Goal: Task Accomplishment & Management: Use online tool/utility

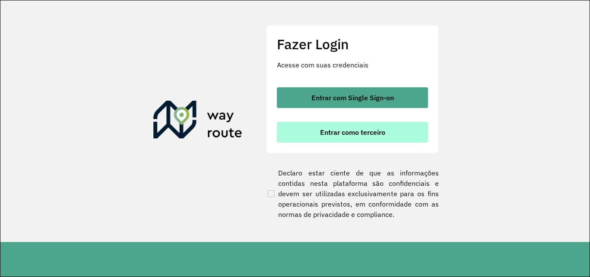
click at [346, 132] on span "Entrar como terceiro" at bounding box center [352, 132] width 65 height 7
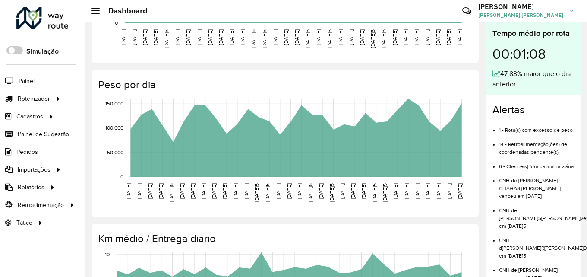
scroll to position [323, 0]
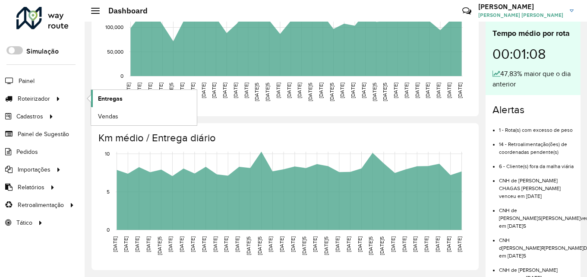
click at [108, 98] on span "Entregas" at bounding box center [110, 98] width 25 height 9
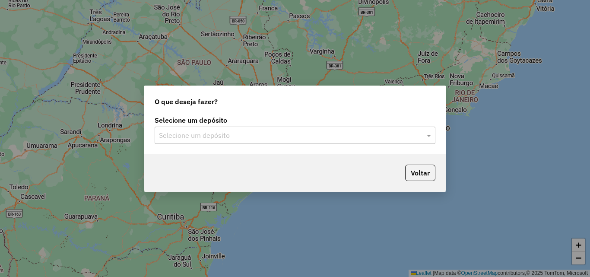
click at [281, 140] on div "Selecione um depósito" at bounding box center [295, 135] width 281 height 17
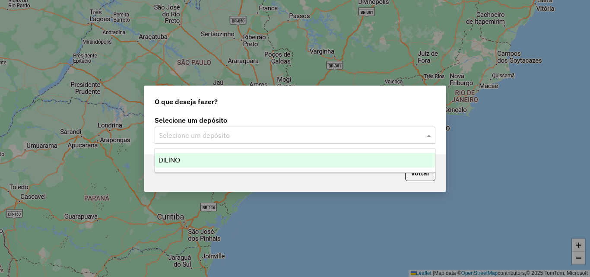
click at [223, 161] on div "DILINO" at bounding box center [295, 160] width 280 height 15
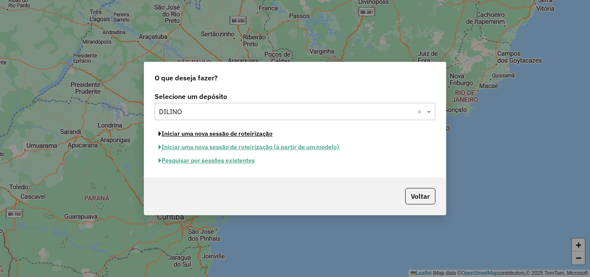
click at [229, 134] on button "Iniciar uma nova sessão de roteirização" at bounding box center [216, 133] width 122 height 13
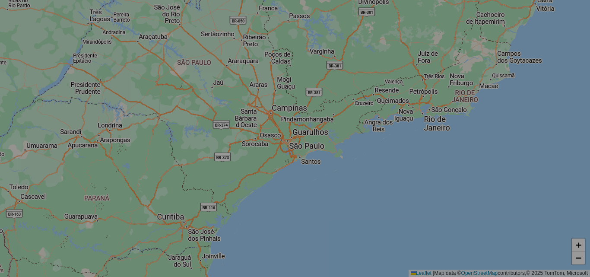
select select "*"
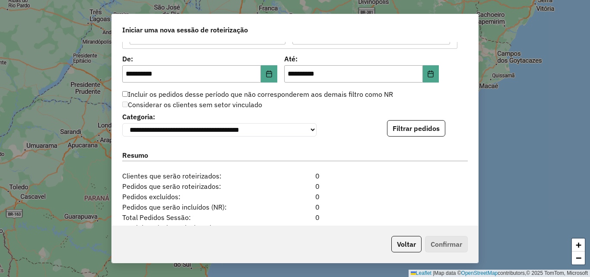
scroll to position [829, 0]
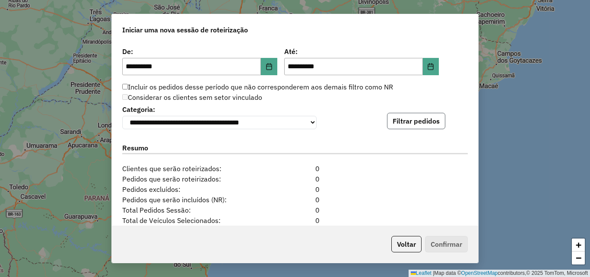
click at [414, 123] on button "Filtrar pedidos" at bounding box center [416, 121] width 58 height 16
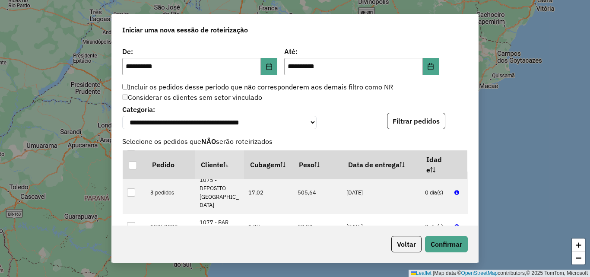
scroll to position [173, 0]
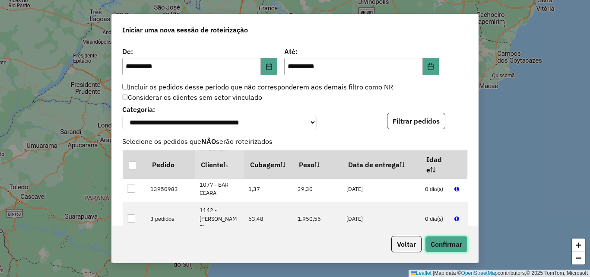
click at [449, 241] on button "Confirmar" at bounding box center [446, 244] width 43 height 16
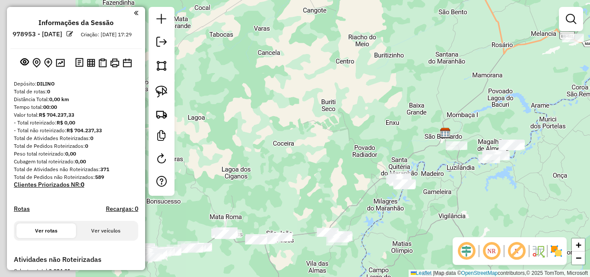
drag, startPoint x: 223, startPoint y: 126, endPoint x: 503, endPoint y: 98, distance: 282.0
click at [503, 98] on div "Janela de atendimento Grade de atendimento Capacidade Transportadoras Veículos …" at bounding box center [295, 138] width 590 height 277
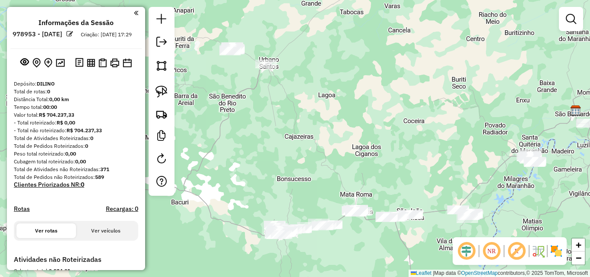
drag, startPoint x: 339, startPoint y: 115, endPoint x: 340, endPoint y: 149, distance: 34.1
click at [345, 150] on div "Janela de atendimento Grade de atendimento Capacidade Transportadoras Veículos …" at bounding box center [295, 138] width 590 height 277
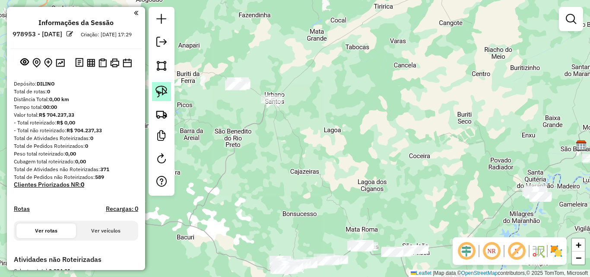
click at [167, 88] on img at bounding box center [161, 91] width 12 height 12
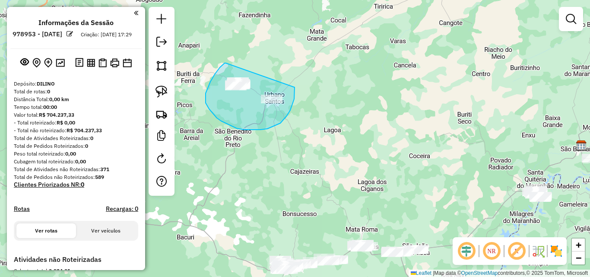
drag, startPoint x: 226, startPoint y: 63, endPoint x: 294, endPoint y: 83, distance: 71.5
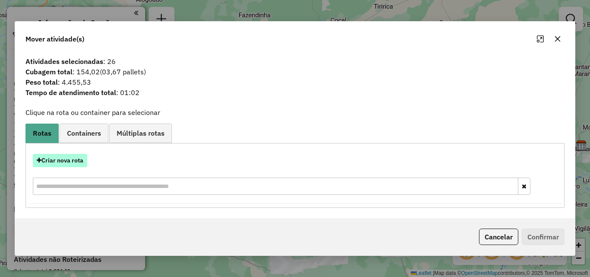
click at [67, 155] on button "Criar nova rota" at bounding box center [60, 160] width 54 height 13
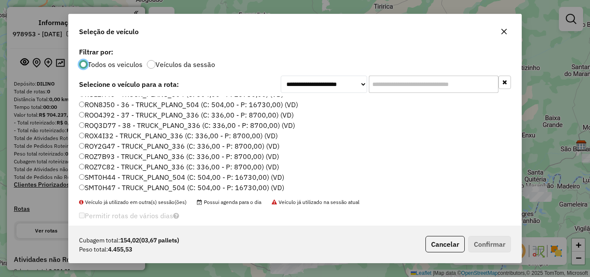
scroll to position [112, 0]
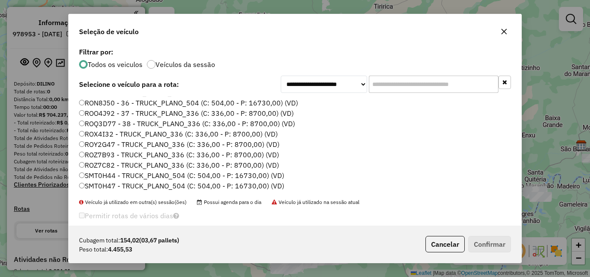
click at [237, 115] on label "ROO4J92 - 37 - TRUCK_PLANO_336 (C: 336,00 - P: 8700,00) (VD)" at bounding box center [186, 113] width 215 height 10
click at [486, 244] on button "Confirmar" at bounding box center [489, 244] width 43 height 16
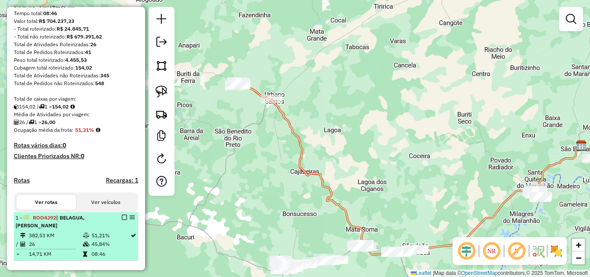
scroll to position [173, 0]
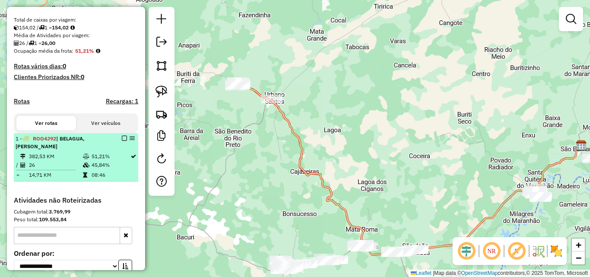
click at [122, 141] on em at bounding box center [124, 138] width 5 height 5
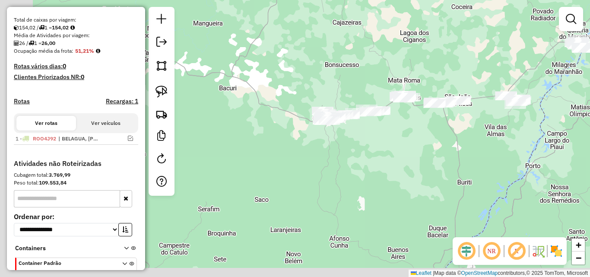
drag, startPoint x: 291, startPoint y: 186, endPoint x: 340, endPoint y: 34, distance: 160.2
click at [334, 34] on div "Janela de atendimento Grade de atendimento Capacidade Transportadoras Veículos …" at bounding box center [295, 138] width 590 height 277
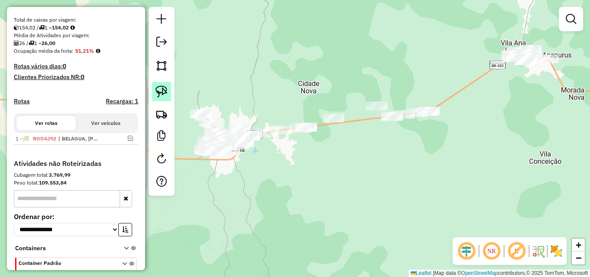
click at [162, 91] on img at bounding box center [161, 91] width 12 height 12
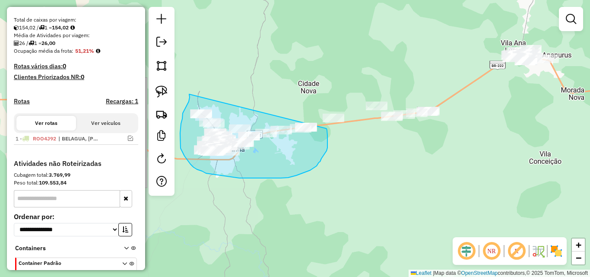
drag, startPoint x: 189, startPoint y: 94, endPoint x: 326, endPoint y: 128, distance: 140.6
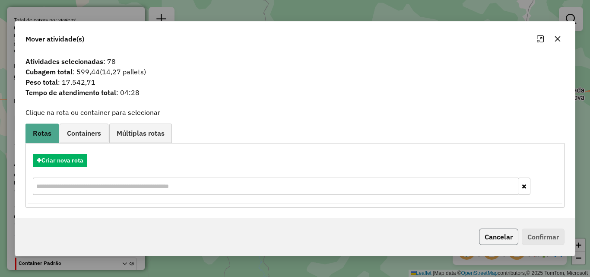
click at [499, 241] on button "Cancelar" at bounding box center [498, 236] width 39 height 16
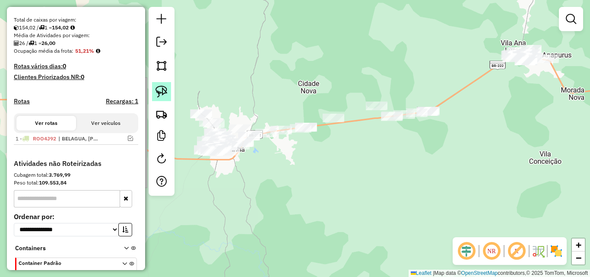
click at [166, 95] on img at bounding box center [161, 91] width 12 height 12
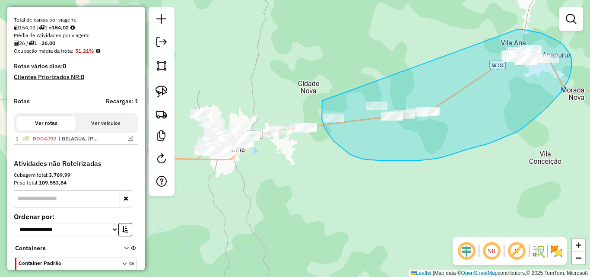
drag, startPoint x: 322, startPoint y: 101, endPoint x: 517, endPoint y: 29, distance: 207.8
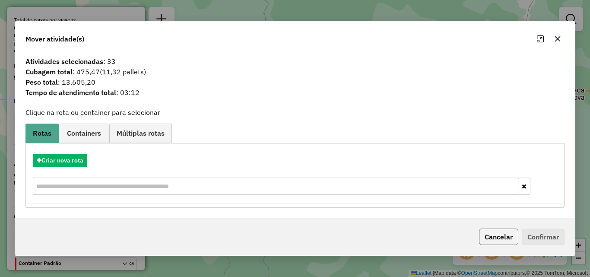
click at [494, 232] on button "Cancelar" at bounding box center [498, 236] width 39 height 16
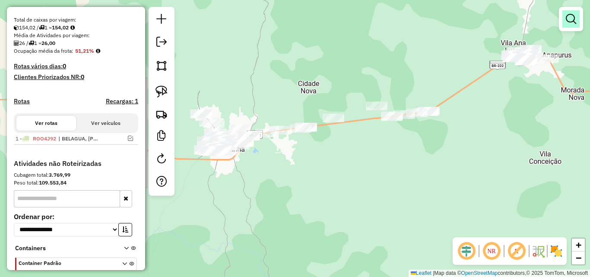
click at [569, 16] on em at bounding box center [571, 19] width 10 height 10
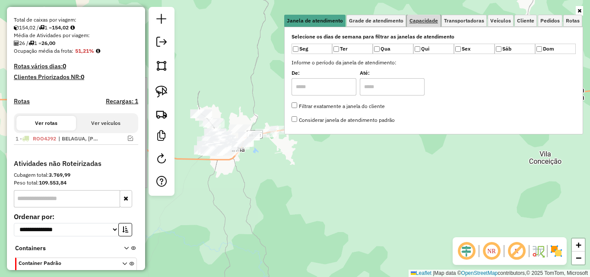
click at [435, 20] on span "Capacidade" at bounding box center [423, 20] width 28 height 5
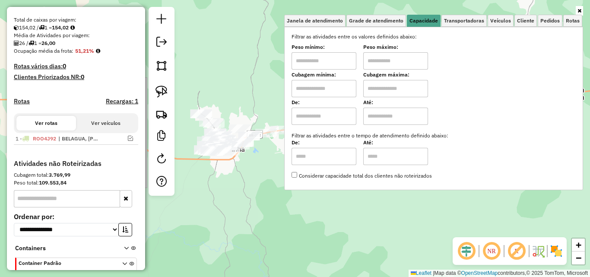
click at [316, 63] on input "text" at bounding box center [323, 60] width 65 height 17
type input "*****"
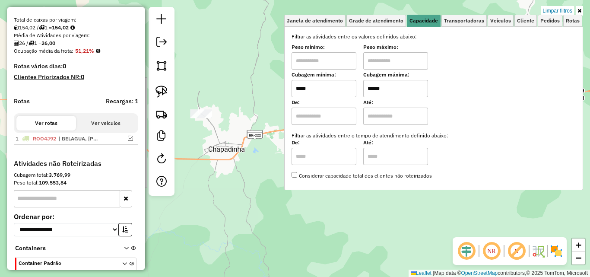
type input "******"
click at [238, 181] on div "Limpar filtros Janela de atendimento Grade de atendimento Capacidade Transporta…" at bounding box center [295, 138] width 590 height 277
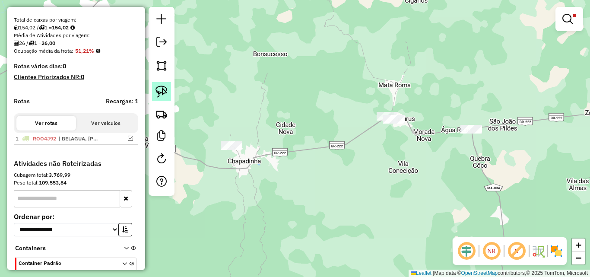
click at [167, 93] on img at bounding box center [161, 91] width 12 height 12
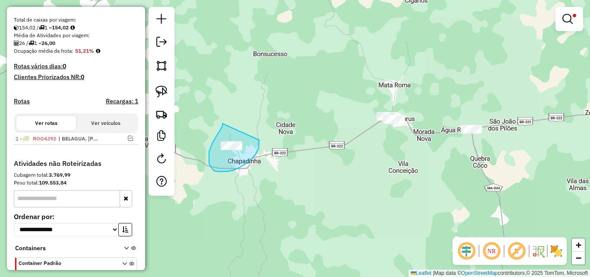
drag, startPoint x: 222, startPoint y: 123, endPoint x: 259, endPoint y: 140, distance: 40.2
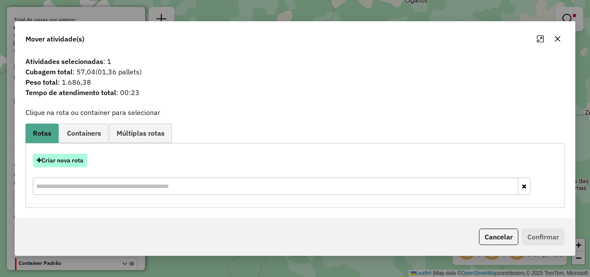
click at [74, 157] on button "Criar nova rota" at bounding box center [60, 160] width 54 height 13
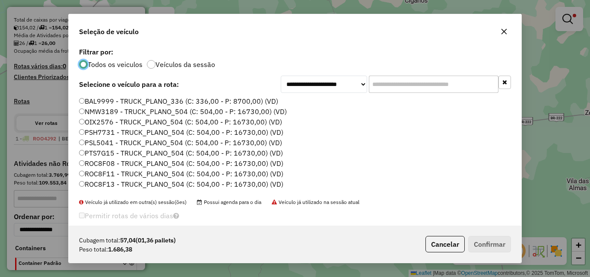
scroll to position [5, 3]
click at [250, 114] on label "NMW3189 - TRUCK_PLANO_504 (C: 504,00 - P: 16730,00) (VD)" at bounding box center [183, 111] width 208 height 10
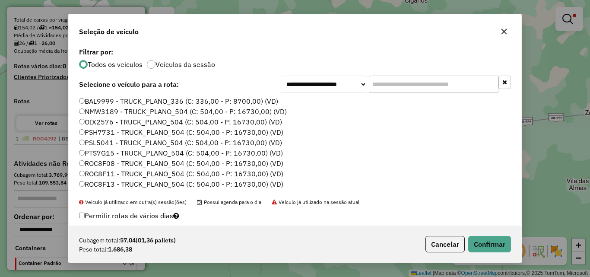
click at [493, 235] on div "Cubagem total: 57,04 (01,36 pallets) Peso total: 1.686,38 Cancelar Confirmar" at bounding box center [295, 243] width 453 height 37
click at [486, 238] on button "Confirmar" at bounding box center [489, 244] width 43 height 16
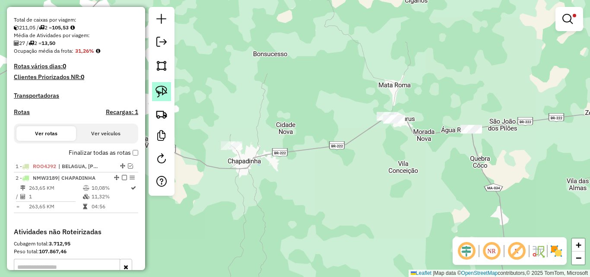
click at [162, 90] on img at bounding box center [161, 91] width 12 height 12
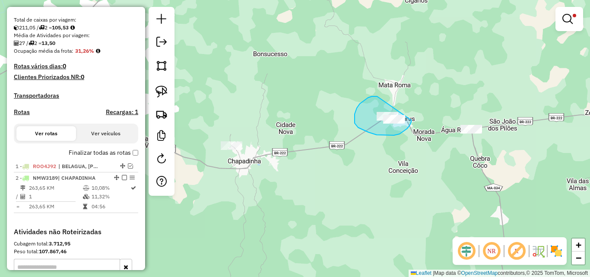
drag, startPoint x: 377, startPoint y: 96, endPoint x: 411, endPoint y: 109, distance: 36.9
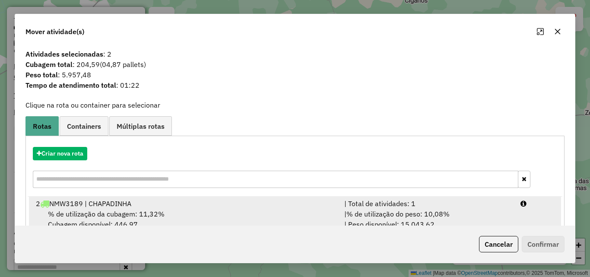
click at [189, 204] on div "2 NMW3189 | CHAPADINHA" at bounding box center [185, 203] width 308 height 10
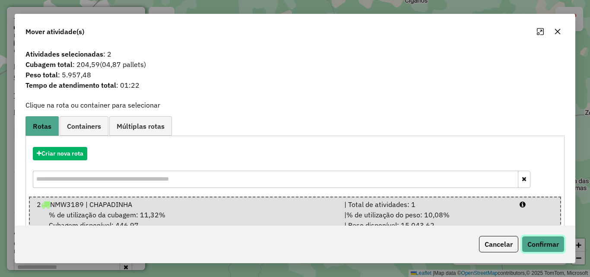
click at [540, 244] on button "Confirmar" at bounding box center [543, 244] width 43 height 16
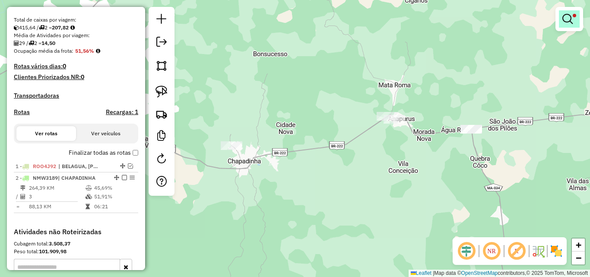
click at [570, 25] on link at bounding box center [569, 18] width 21 height 17
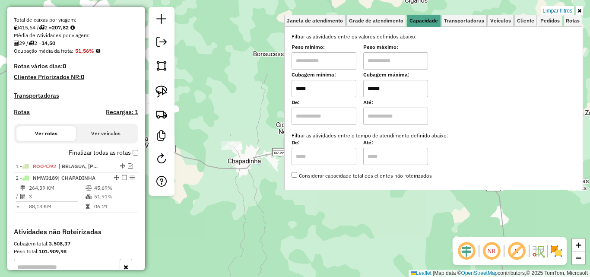
click at [331, 91] on input "*****" at bounding box center [323, 88] width 65 height 17
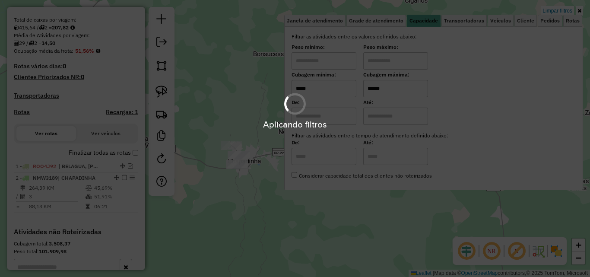
type input "*****"
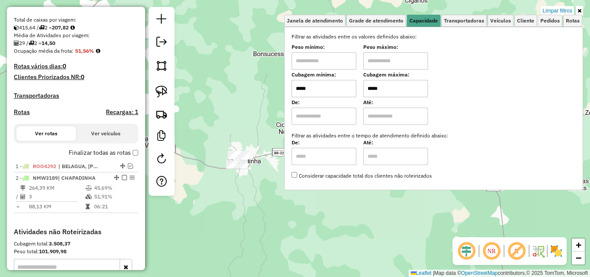
type input "*****"
click at [245, 196] on div "Limpar filtros Janela de atendimento Grade de atendimento Capacidade Transporta…" at bounding box center [295, 138] width 590 height 277
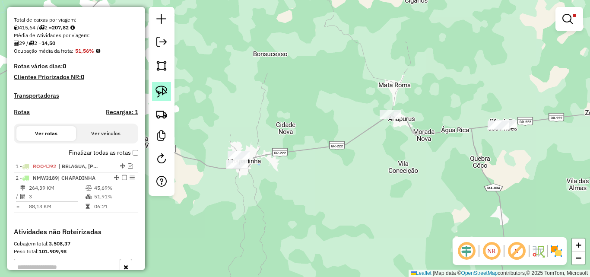
click at [167, 88] on img at bounding box center [161, 91] width 12 height 12
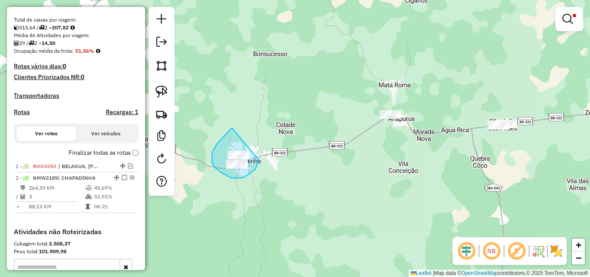
drag, startPoint x: 232, startPoint y: 128, endPoint x: 258, endPoint y: 159, distance: 41.1
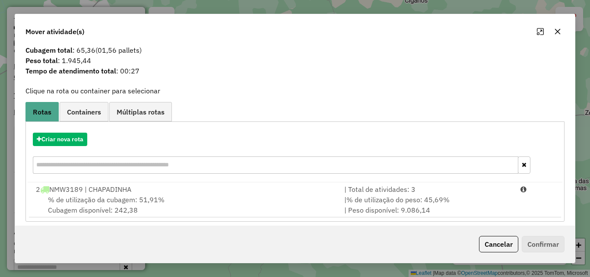
scroll to position [21, 0]
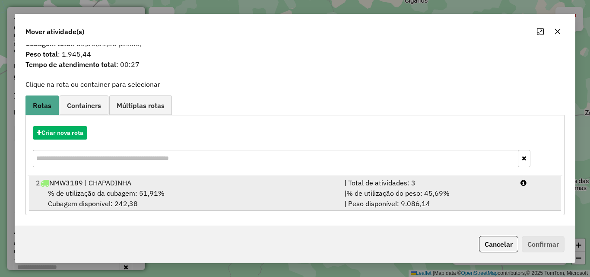
click at [271, 189] on div "% de utilização da cubagem: 51,91% Cubagem disponível: 242,38" at bounding box center [185, 198] width 308 height 21
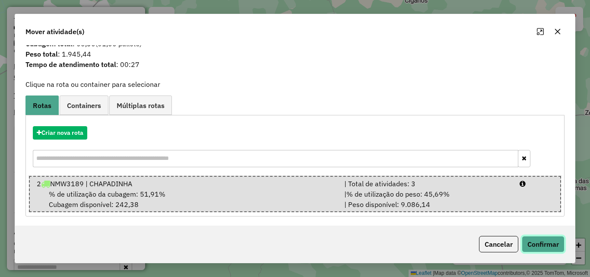
click at [547, 245] on button "Confirmar" at bounding box center [543, 244] width 43 height 16
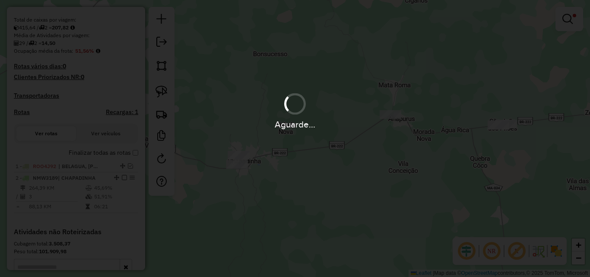
scroll to position [0, 0]
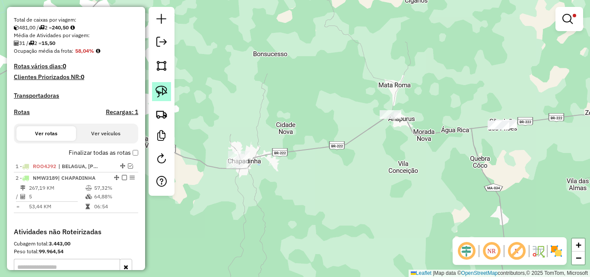
click at [164, 92] on img at bounding box center [161, 91] width 12 height 12
drag, startPoint x: 371, startPoint y: 92, endPoint x: 408, endPoint y: 112, distance: 41.4
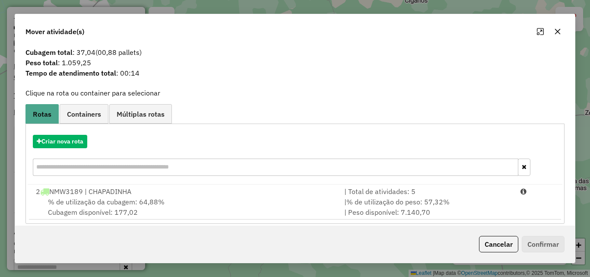
scroll to position [21, 0]
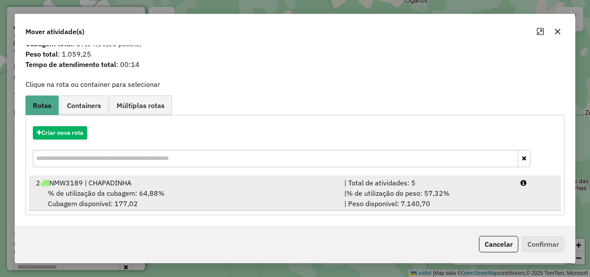
click at [288, 189] on div "% de utilização da cubagem: 64,88% Cubagem disponível: 177,02" at bounding box center [185, 198] width 308 height 21
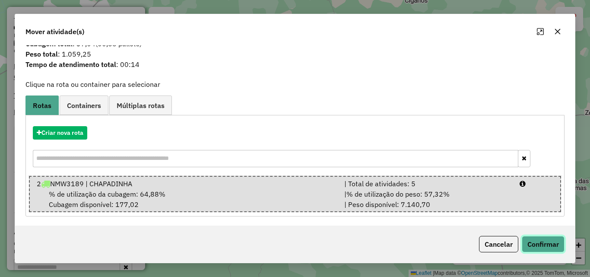
click at [542, 240] on button "Confirmar" at bounding box center [543, 244] width 43 height 16
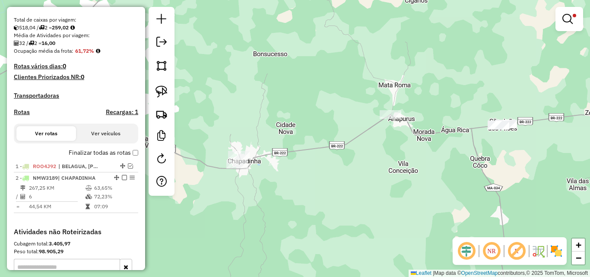
scroll to position [0, 0]
click at [568, 13] on link at bounding box center [569, 18] width 21 height 17
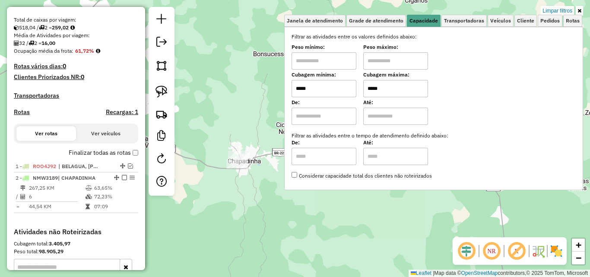
click at [337, 87] on input "*****" at bounding box center [323, 88] width 65 height 17
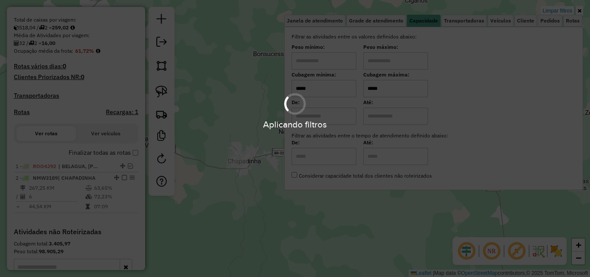
type input "*****"
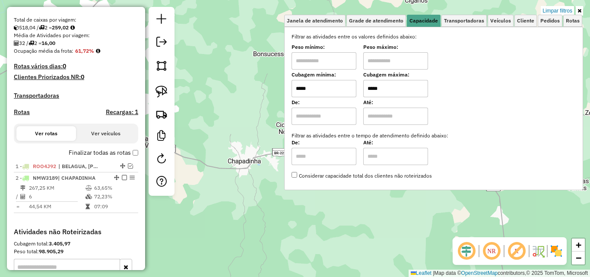
type input "*****"
click at [337, 87] on input "*****" at bounding box center [323, 88] width 65 height 17
type input "*****"
click at [259, 179] on div "Limpar filtros Janela de atendimento Grade de atendimento Capacidade Transporta…" at bounding box center [295, 138] width 590 height 277
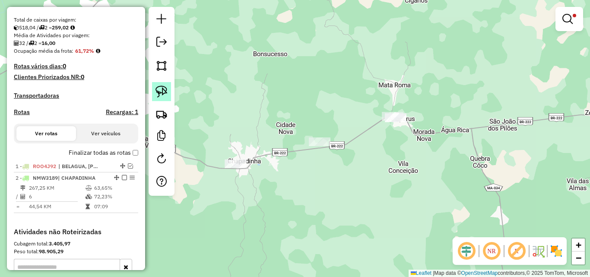
click at [162, 95] on img at bounding box center [161, 91] width 12 height 12
drag, startPoint x: 222, startPoint y: 142, endPoint x: 256, endPoint y: 167, distance: 42.0
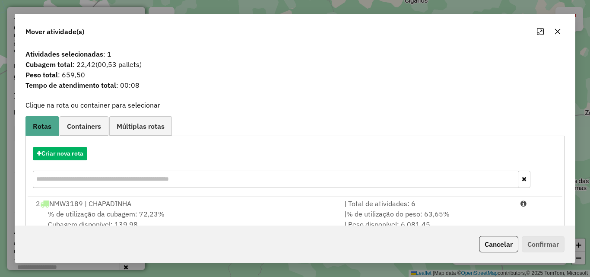
scroll to position [21, 0]
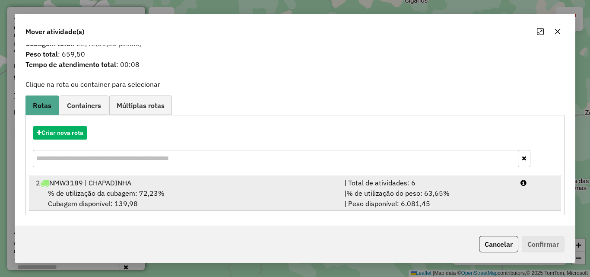
click at [263, 189] on div "% de utilização da cubagem: 72,23% Cubagem disponível: 139,98" at bounding box center [185, 198] width 308 height 21
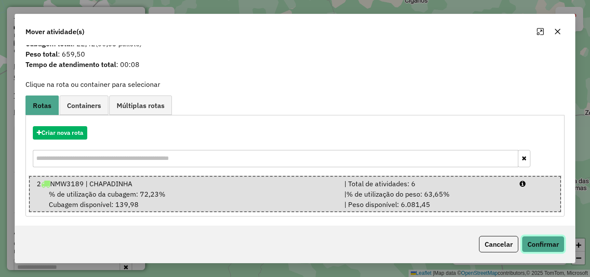
click at [537, 238] on button "Confirmar" at bounding box center [543, 244] width 43 height 16
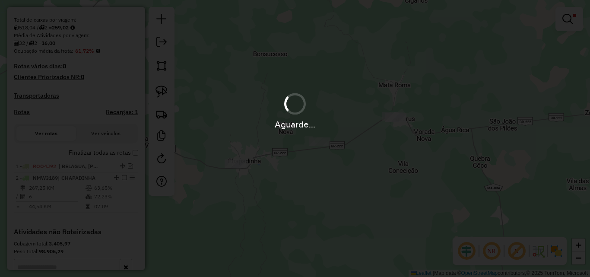
scroll to position [0, 0]
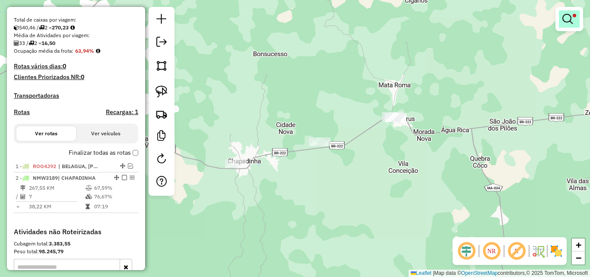
click at [574, 15] on span at bounding box center [574, 15] width 3 height 3
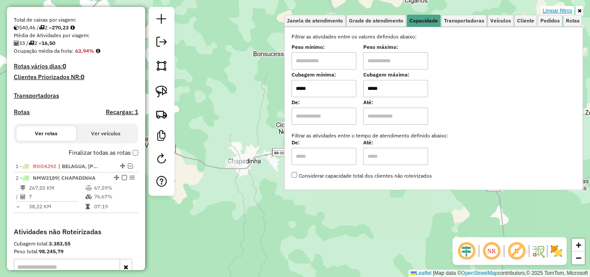
click at [568, 6] on link "Limpar filtros" at bounding box center [557, 10] width 33 height 9
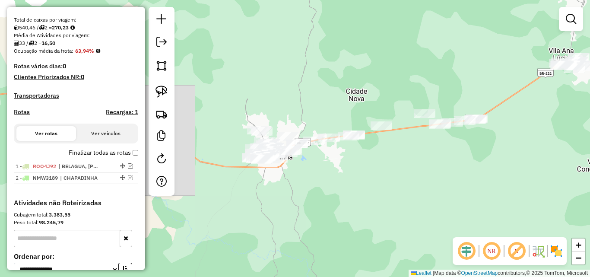
drag, startPoint x: 307, startPoint y: 184, endPoint x: 391, endPoint y: 160, distance: 86.7
click at [391, 160] on div "Janela de atendimento Grade de atendimento Capacidade Transportadoras Veículos …" at bounding box center [295, 138] width 590 height 277
click at [167, 89] on img at bounding box center [161, 91] width 12 height 12
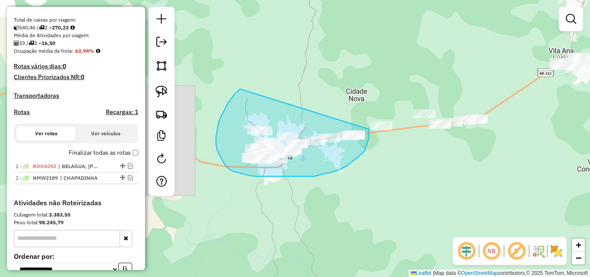
drag, startPoint x: 240, startPoint y: 89, endPoint x: 369, endPoint y: 129, distance: 134.8
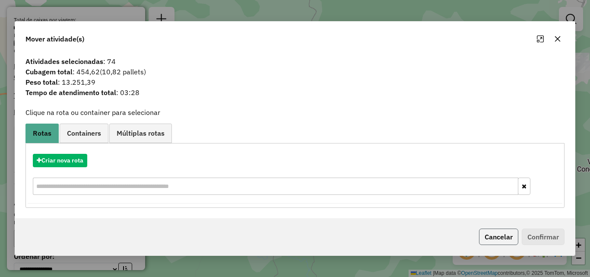
click at [503, 233] on button "Cancelar" at bounding box center [498, 236] width 39 height 16
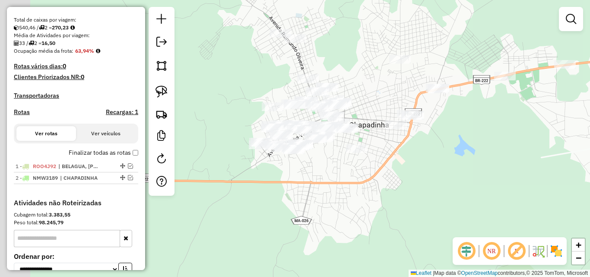
drag, startPoint x: 335, startPoint y: 206, endPoint x: 386, endPoint y: 177, distance: 58.4
click at [386, 177] on div "Janela de atendimento Grade de atendimento Capacidade Transportadoras Veículos …" at bounding box center [295, 138] width 590 height 277
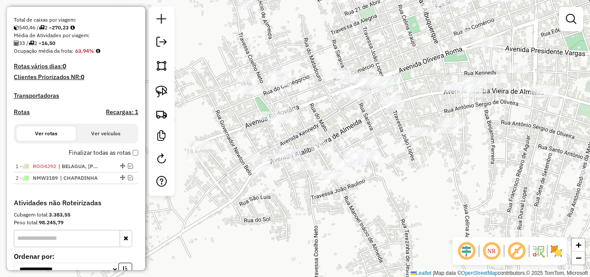
drag, startPoint x: 421, startPoint y: 180, endPoint x: 461, endPoint y: 169, distance: 41.8
click at [461, 169] on div "Janela de atendimento Grade de atendimento Capacidade Transportadoras Veículos …" at bounding box center [295, 138] width 590 height 277
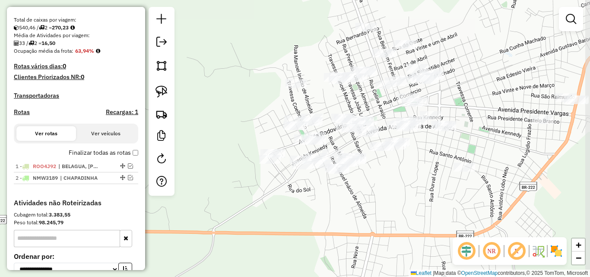
drag, startPoint x: 440, startPoint y: 162, endPoint x: 390, endPoint y: 164, distance: 50.5
click at [390, 164] on div "Janela de atendimento Grade de atendimento Capacidade Transportadoras Veículos …" at bounding box center [295, 138] width 590 height 277
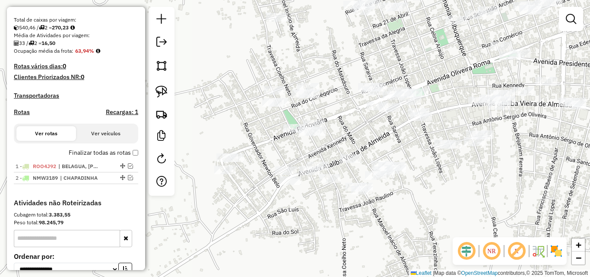
drag, startPoint x: 404, startPoint y: 200, endPoint x: 436, endPoint y: 191, distance: 32.8
click at [436, 191] on div "Janela de atendimento Grade de atendimento Capacidade Transportadoras Veículos …" at bounding box center [295, 138] width 590 height 277
click at [168, 88] on link at bounding box center [161, 91] width 19 height 19
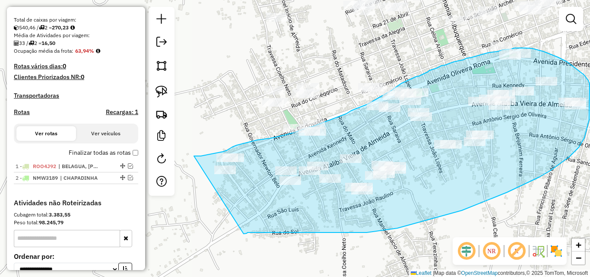
drag, startPoint x: 194, startPoint y: 156, endPoint x: 244, endPoint y: 234, distance: 92.2
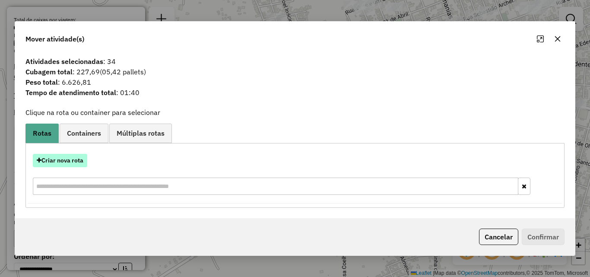
click at [76, 163] on button "Criar nova rota" at bounding box center [60, 160] width 54 height 13
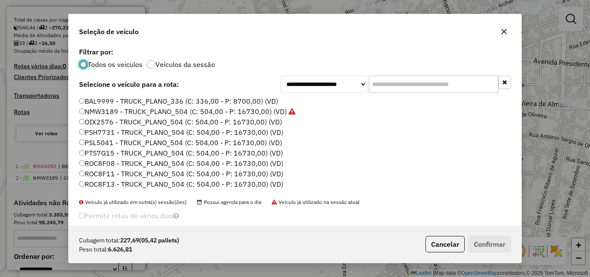
click at [259, 123] on label "OIX2576 - TRUCK_PLANO_504 (C: 504,00 - P: 16730,00) (VD)" at bounding box center [180, 122] width 203 height 10
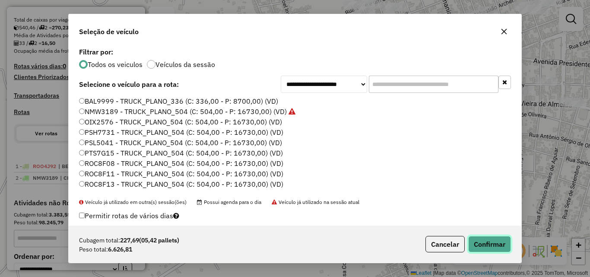
click at [492, 248] on button "Confirmar" at bounding box center [489, 244] width 43 height 16
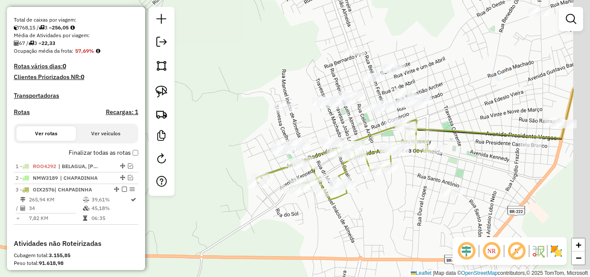
drag, startPoint x: 481, startPoint y: 192, endPoint x: 357, endPoint y: 182, distance: 124.4
click at [357, 182] on div "Janela de atendimento Grade de atendimento Capacidade Transportadoras Veículos …" at bounding box center [295, 138] width 590 height 277
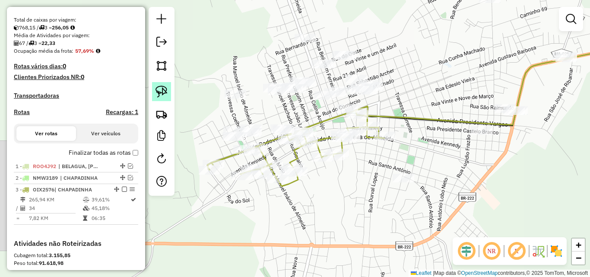
click at [167, 87] on img at bounding box center [161, 91] width 12 height 12
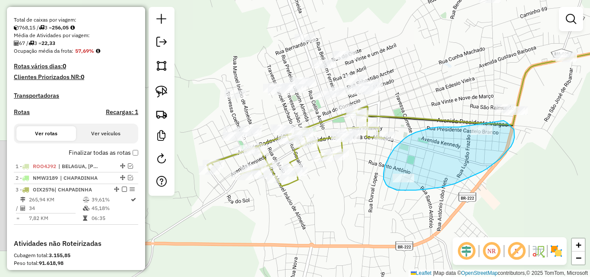
drag, startPoint x: 459, startPoint y: 127, endPoint x: 503, endPoint y: 120, distance: 45.4
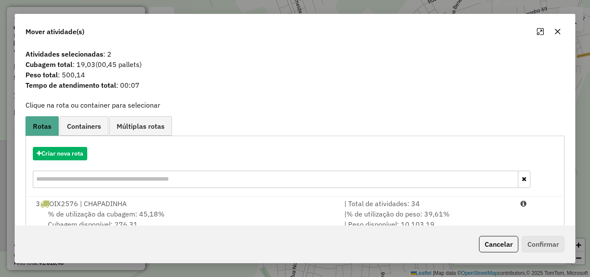
scroll to position [21, 0]
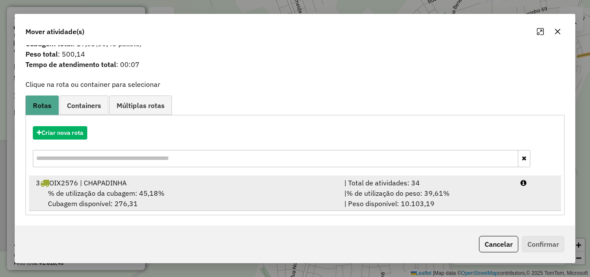
click at [291, 188] on div "% de utilização da cubagem: 45,18% Cubagem disponível: 276,31" at bounding box center [185, 198] width 308 height 21
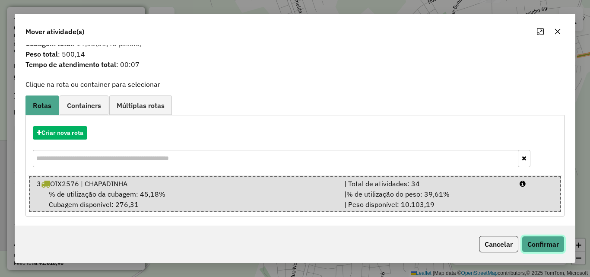
click at [557, 242] on button "Confirmar" at bounding box center [543, 244] width 43 height 16
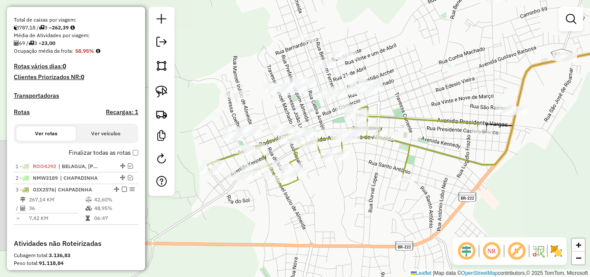
scroll to position [0, 0]
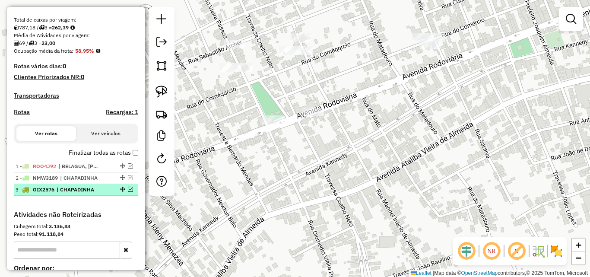
click at [128, 192] on em at bounding box center [130, 189] width 5 height 5
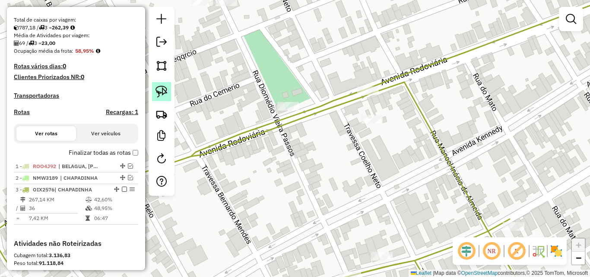
click at [162, 92] on img at bounding box center [161, 91] width 12 height 12
drag, startPoint x: 362, startPoint y: 75, endPoint x: 381, endPoint y: 90, distance: 23.9
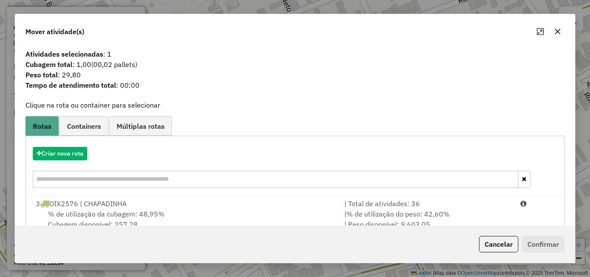
scroll to position [21, 0]
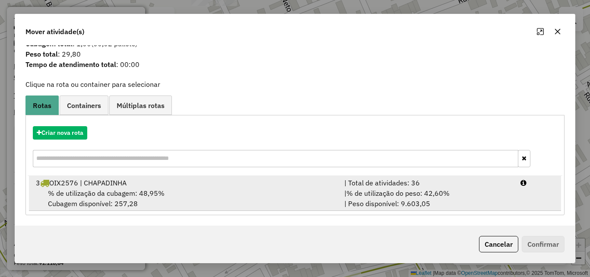
click at [316, 198] on div "% de utilização da cubagem: 48,95% Cubagem disponível: 257,28" at bounding box center [185, 198] width 308 height 21
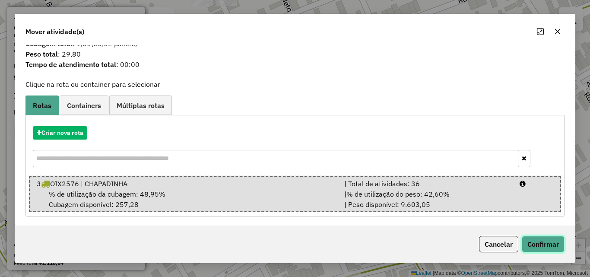
click at [532, 239] on button "Confirmar" at bounding box center [543, 244] width 43 height 16
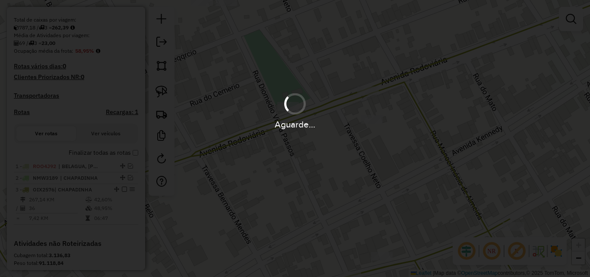
scroll to position [0, 0]
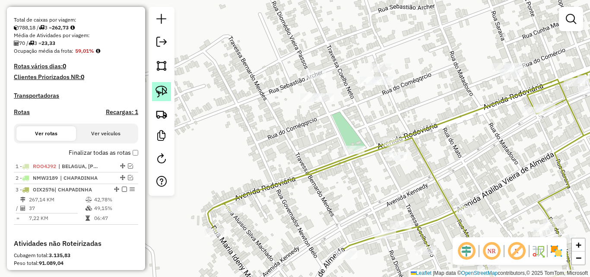
click at [161, 88] on img at bounding box center [161, 91] width 12 height 12
click at [363, 149] on div "Janela de atendimento Grade de atendimento Capacidade Transportadoras Veículos …" at bounding box center [295, 138] width 590 height 277
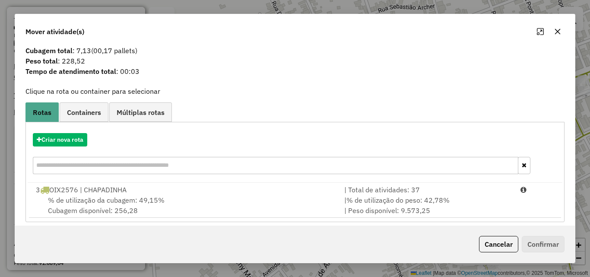
scroll to position [21, 0]
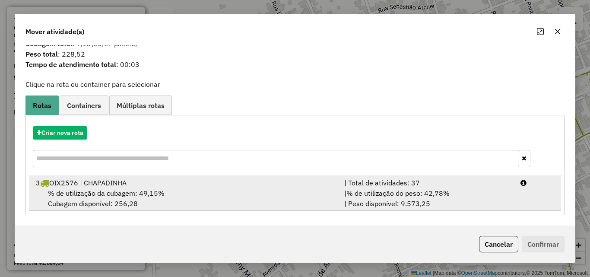
click at [315, 189] on div "% de utilização da cubagem: 49,15% Cubagem disponível: 256,28" at bounding box center [185, 198] width 308 height 21
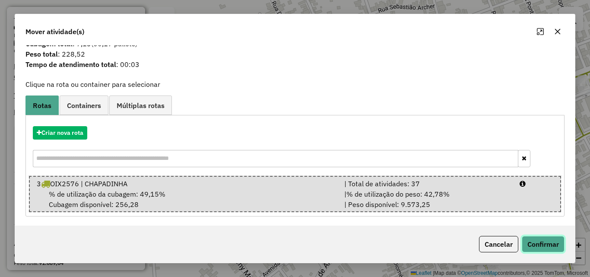
click at [535, 240] on button "Confirmar" at bounding box center [543, 244] width 43 height 16
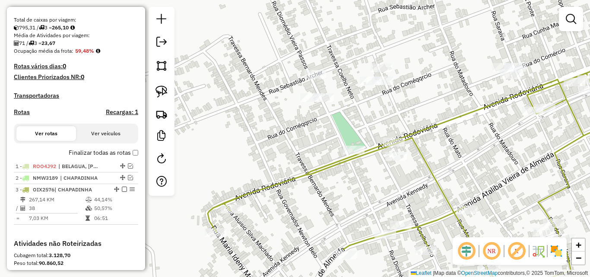
scroll to position [0, 0]
click at [136, 161] on div "Depósito: DILINO Total de rotas: 3 Distância Total: 917,22 km Tempo total: 22:5…" at bounding box center [75, 73] width 131 height 332
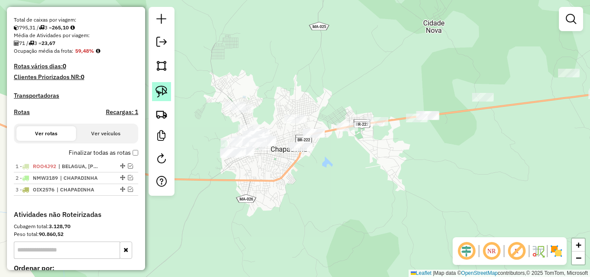
click at [168, 93] on link at bounding box center [161, 91] width 19 height 19
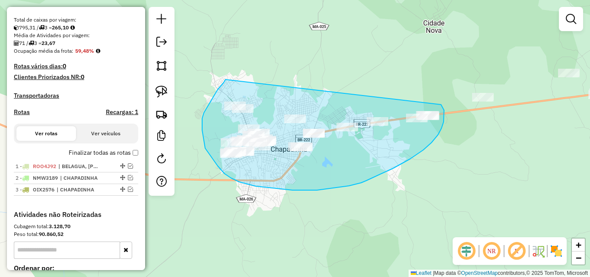
drag, startPoint x: 225, startPoint y: 79, endPoint x: 441, endPoint y: 104, distance: 216.9
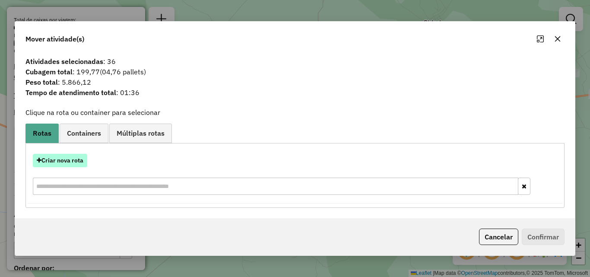
click at [74, 159] on button "Criar nova rota" at bounding box center [60, 160] width 54 height 13
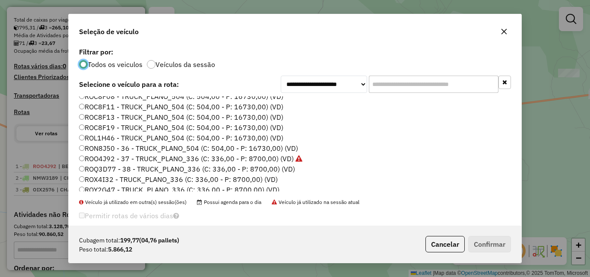
scroll to position [86, 0]
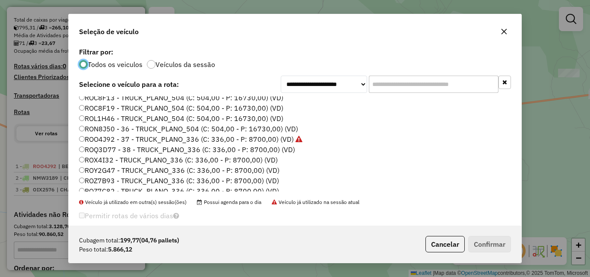
click at [275, 148] on label "ROQ3D77 - 38 - TRUCK_PLANO_336 (C: 336,00 - P: 8700,00) (VD)" at bounding box center [187, 149] width 216 height 10
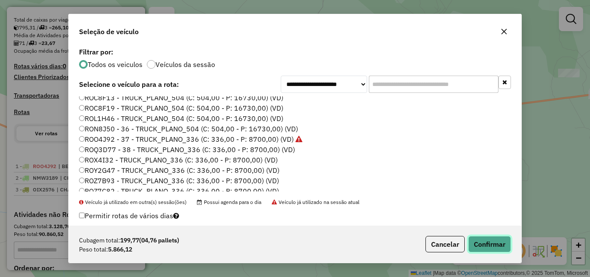
click at [488, 237] on button "Confirmar" at bounding box center [489, 244] width 43 height 16
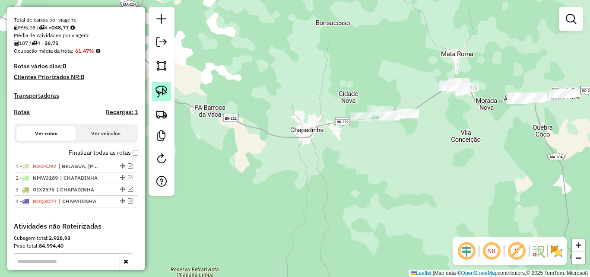
click at [160, 83] on link at bounding box center [161, 91] width 19 height 19
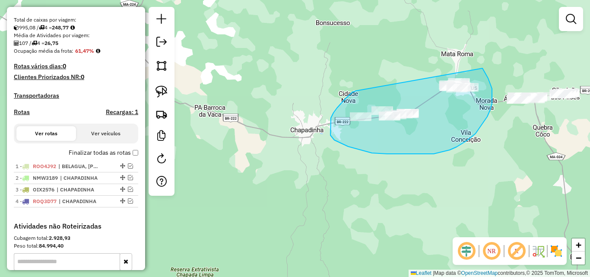
drag, startPoint x: 356, startPoint y: 91, endPoint x: 482, endPoint y: 68, distance: 128.1
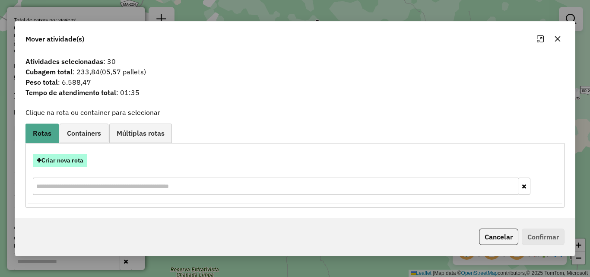
click at [77, 155] on button "Criar nova rota" at bounding box center [60, 160] width 54 height 13
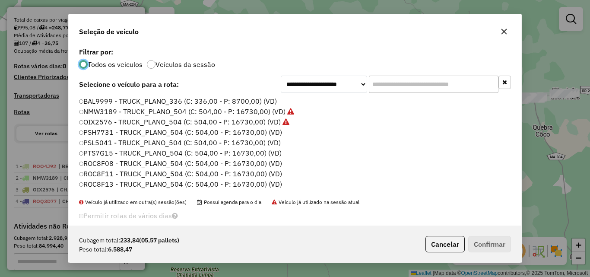
scroll to position [5, 3]
click at [269, 134] on label "PSH7731 - TRUCK_PLANO_504 (C: 504,00 - P: 16730,00) (VD)" at bounding box center [181, 132] width 204 height 10
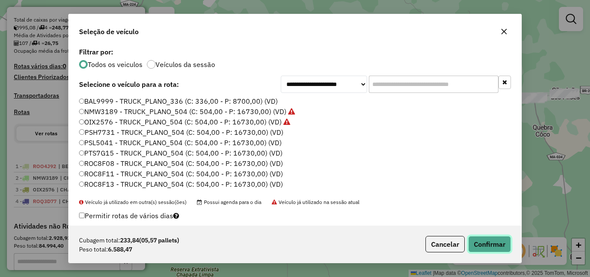
click at [496, 242] on button "Confirmar" at bounding box center [489, 244] width 43 height 16
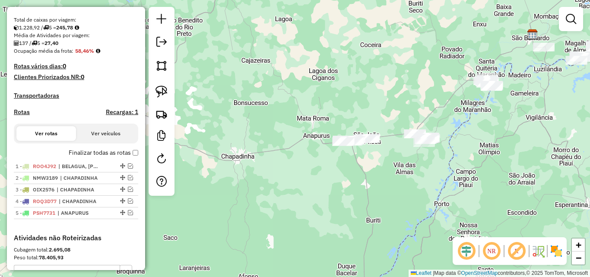
drag, startPoint x: 395, startPoint y: 183, endPoint x: 303, endPoint y: 189, distance: 91.8
click at [303, 189] on div "Janela de atendimento Grade de atendimento Capacidade Transportadoras Veículos …" at bounding box center [295, 138] width 590 height 277
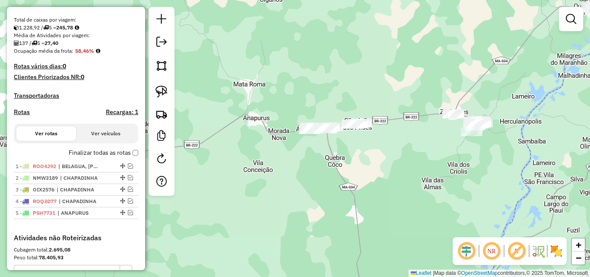
drag, startPoint x: 372, startPoint y: 156, endPoint x: 381, endPoint y: 180, distance: 26.4
click at [381, 180] on div "Janela de atendimento Grade de atendimento Capacidade Transportadoras Veículos …" at bounding box center [295, 138] width 590 height 277
click at [168, 92] on link at bounding box center [161, 91] width 19 height 19
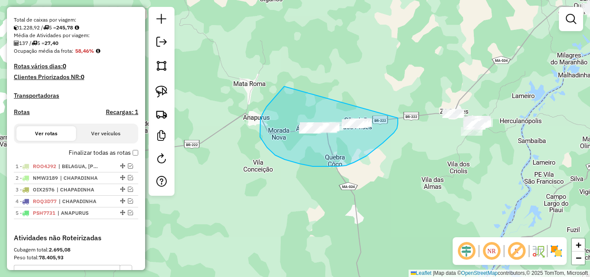
drag, startPoint x: 284, startPoint y: 86, endPoint x: 398, endPoint y: 118, distance: 117.9
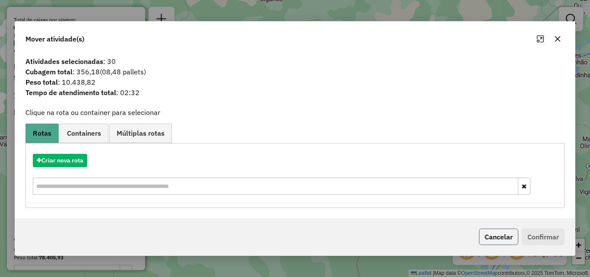
click at [500, 237] on button "Cancelar" at bounding box center [498, 236] width 39 height 16
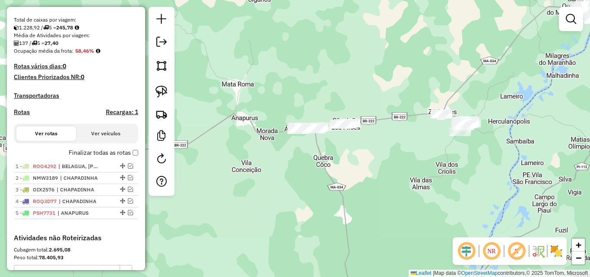
drag, startPoint x: 446, startPoint y: 191, endPoint x: 327, endPoint y: 205, distance: 120.4
click at [327, 205] on div "Janela de atendimento Grade de atendimento Capacidade Transportadoras Veículos …" at bounding box center [295, 138] width 590 height 277
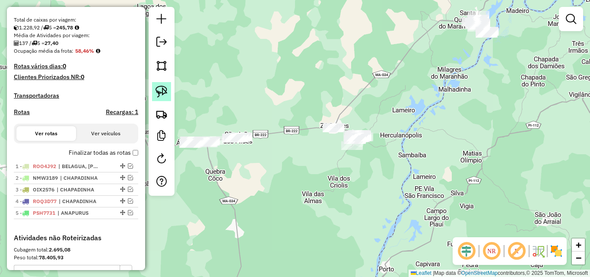
click at [166, 87] on img at bounding box center [161, 91] width 12 height 12
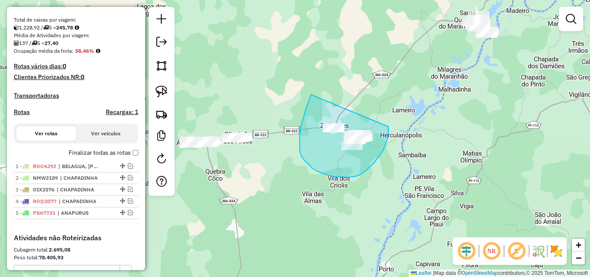
drag, startPoint x: 311, startPoint y: 95, endPoint x: 388, endPoint y: 127, distance: 83.6
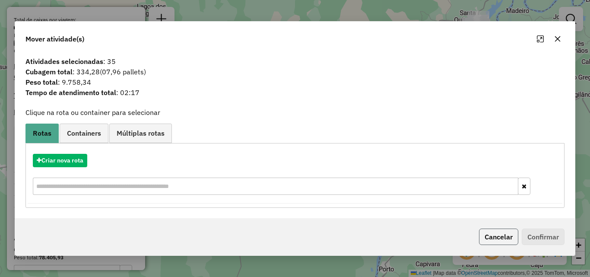
click at [494, 229] on button "Cancelar" at bounding box center [498, 236] width 39 height 16
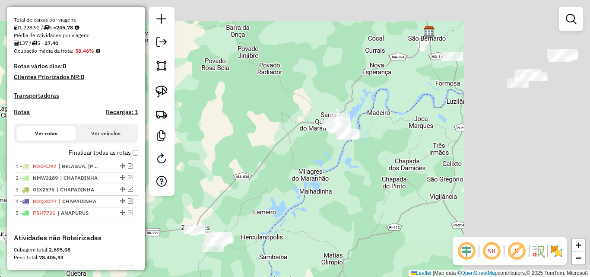
drag, startPoint x: 480, startPoint y: 137, endPoint x: 341, endPoint y: 239, distance: 172.4
click at [341, 239] on div "Janela de atendimento Grade de atendimento Capacidade Transportadoras Veículos …" at bounding box center [295, 138] width 590 height 277
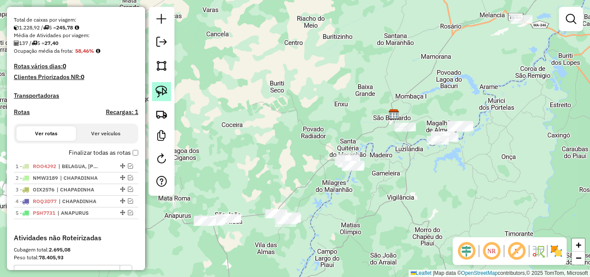
click at [169, 92] on link at bounding box center [161, 91] width 19 height 19
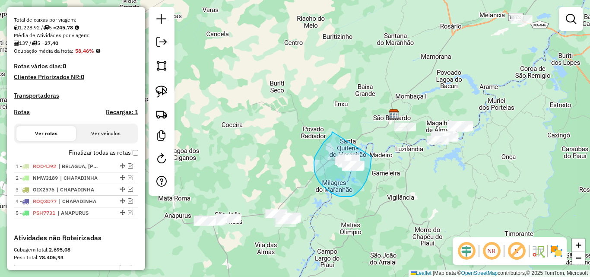
drag, startPoint x: 332, startPoint y: 132, endPoint x: 371, endPoint y: 156, distance: 46.4
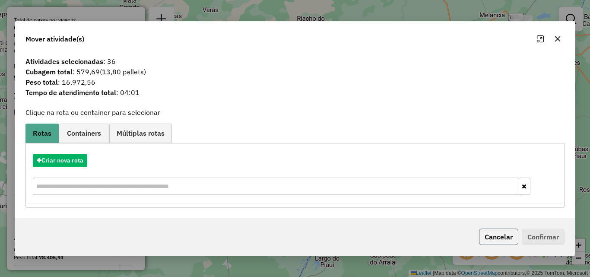
click at [504, 234] on button "Cancelar" at bounding box center [498, 236] width 39 height 16
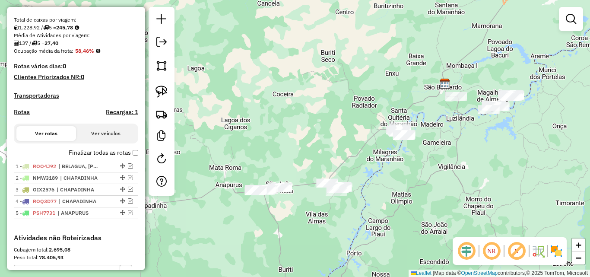
drag, startPoint x: 347, startPoint y: 225, endPoint x: 299, endPoint y: 152, distance: 87.7
click at [373, 191] on div "Janela de atendimento Grade de atendimento Capacidade Transportadoras Veículos …" at bounding box center [295, 138] width 590 height 277
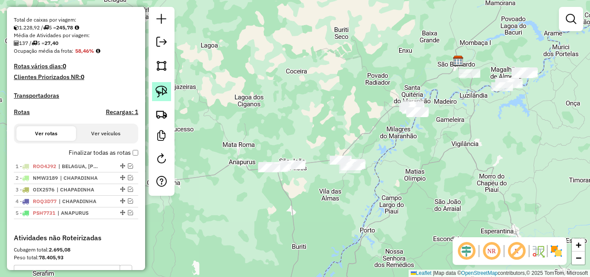
click at [167, 91] on img at bounding box center [161, 91] width 12 height 12
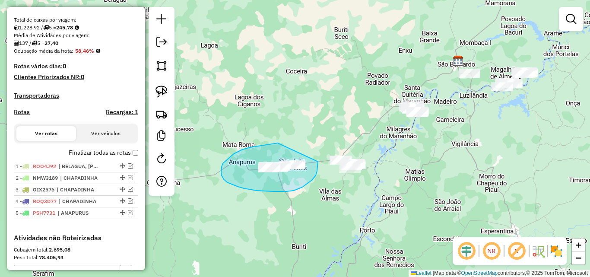
drag, startPoint x: 278, startPoint y: 143, endPoint x: 318, endPoint y: 161, distance: 44.2
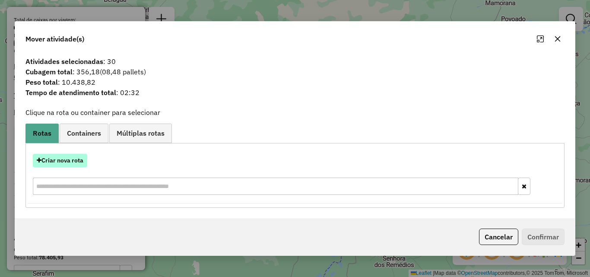
click at [77, 158] on button "Criar nova rota" at bounding box center [60, 160] width 54 height 13
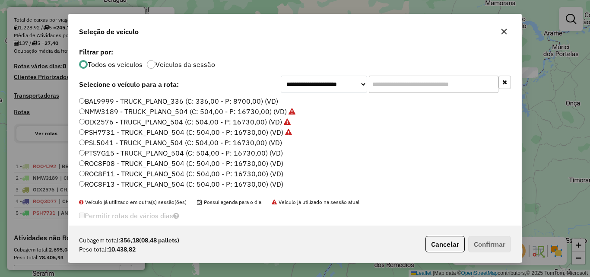
click at [267, 146] on label "PSL5041 - TRUCK_PLANO_504 (C: 504,00 - P: 16730,00) (VD)" at bounding box center [180, 142] width 203 height 10
click at [485, 251] on button "Confirmar" at bounding box center [489, 244] width 43 height 16
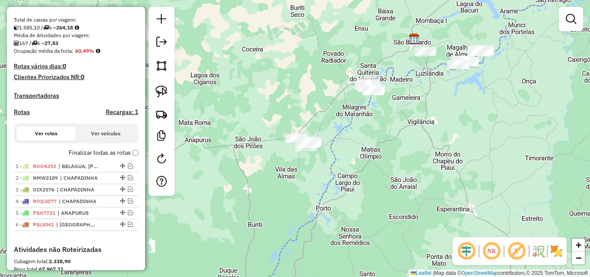
drag, startPoint x: 380, startPoint y: 193, endPoint x: 335, endPoint y: 171, distance: 49.2
click at [335, 171] on div "Janela de atendimento Grade de atendimento Capacidade Transportadoras Veículos …" at bounding box center [295, 138] width 590 height 277
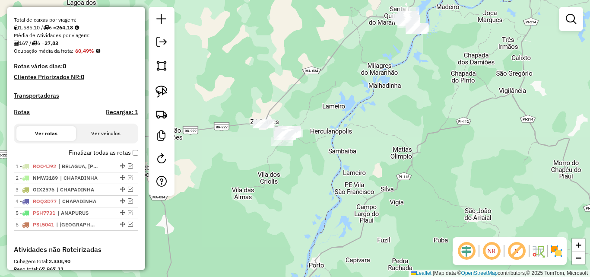
drag, startPoint x: 326, startPoint y: 186, endPoint x: 329, endPoint y: 216, distance: 30.4
click at [329, 216] on div "Janela de atendimento Grade de atendimento Capacidade Transportadoras Veículos …" at bounding box center [295, 138] width 590 height 277
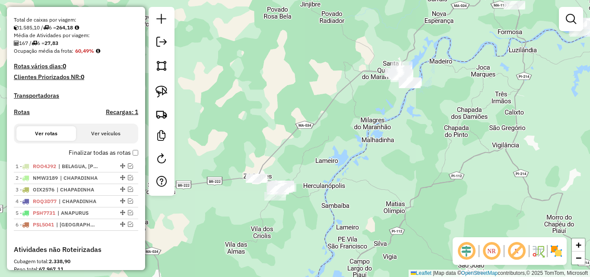
drag, startPoint x: 361, startPoint y: 156, endPoint x: 351, endPoint y: 180, distance: 26.1
click at [351, 180] on div "Janela de atendimento Grade de atendimento Capacidade Transportadoras Veículos …" at bounding box center [295, 138] width 590 height 277
click at [167, 92] on img at bounding box center [161, 91] width 12 height 12
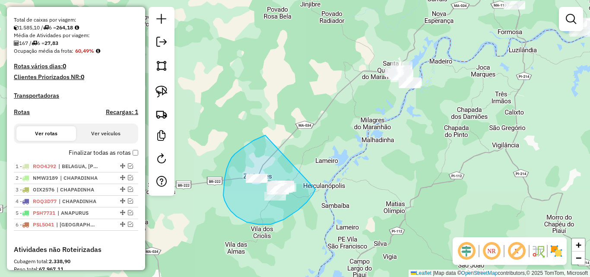
drag, startPoint x: 265, startPoint y: 135, endPoint x: 315, endPoint y: 189, distance: 73.6
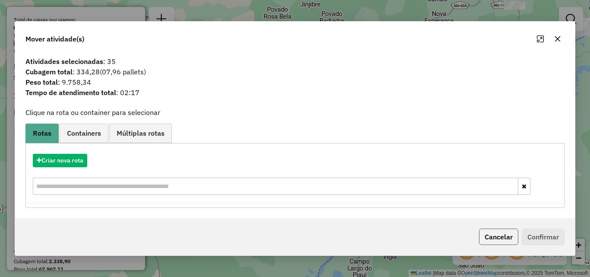
click at [508, 235] on button "Cancelar" at bounding box center [498, 236] width 39 height 16
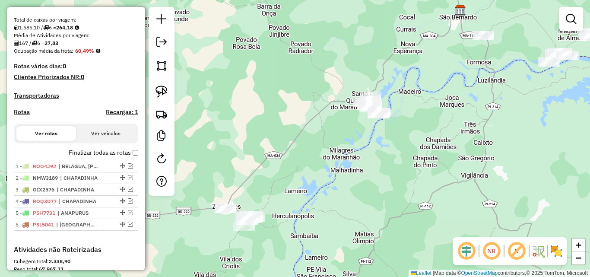
drag, startPoint x: 466, startPoint y: 153, endPoint x: 435, endPoint y: 184, distance: 43.4
click at [435, 184] on div "Janela de atendimento Grade de atendimento Capacidade Transportadoras Veículos …" at bounding box center [295, 138] width 590 height 277
click at [563, 20] on link at bounding box center [570, 18] width 17 height 17
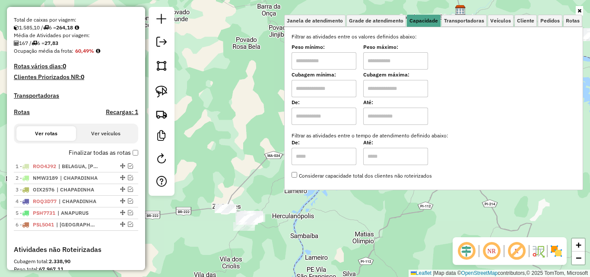
click at [327, 88] on input "text" at bounding box center [323, 88] width 65 height 17
type input "*****"
type input "******"
click at [261, 149] on div "Limpar filtros Janela de atendimento Grade de atendimento Capacidade Transporta…" at bounding box center [295, 138] width 590 height 277
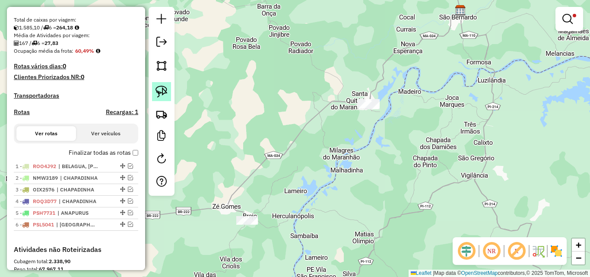
drag, startPoint x: 164, startPoint y: 84, endPoint x: 238, endPoint y: 143, distance: 94.3
click at [164, 85] on link at bounding box center [161, 91] width 19 height 19
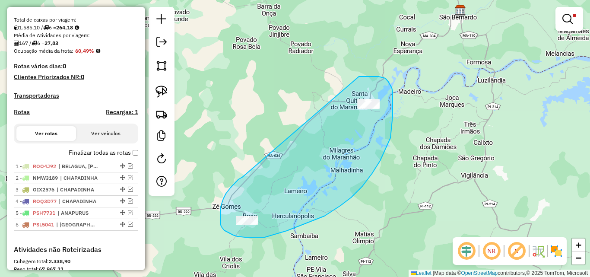
drag, startPoint x: 223, startPoint y: 199, endPoint x: 356, endPoint y: 76, distance: 180.6
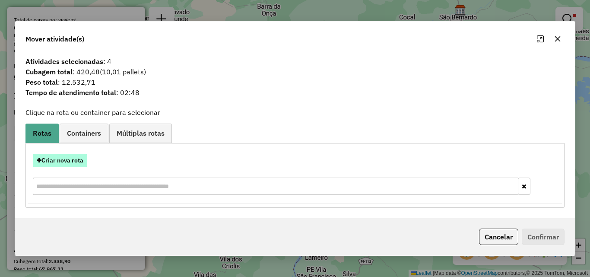
click at [74, 160] on button "Criar nova rota" at bounding box center [60, 160] width 54 height 13
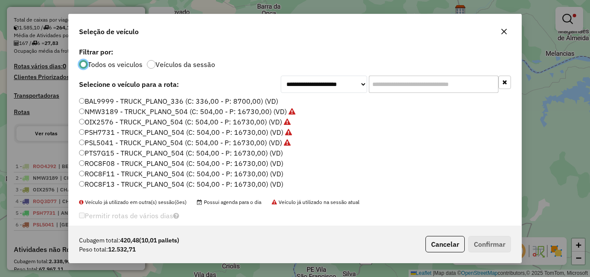
click at [246, 152] on label "PTS7G15 - TRUCK_PLANO_504 (C: 504,00 - P: 16730,00) (VD)" at bounding box center [181, 153] width 204 height 10
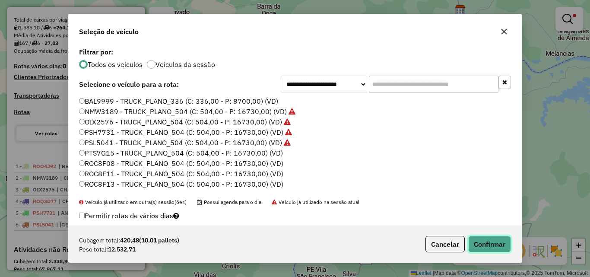
click at [489, 244] on button "Confirmar" at bounding box center [489, 244] width 43 height 16
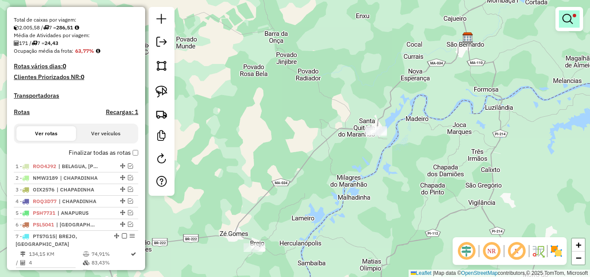
click at [568, 21] on em at bounding box center [567, 19] width 10 height 10
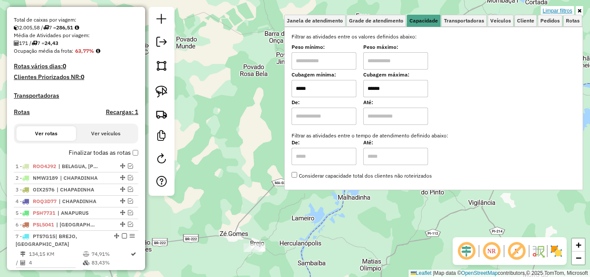
click at [561, 9] on link "Limpar filtros" at bounding box center [557, 10] width 33 height 9
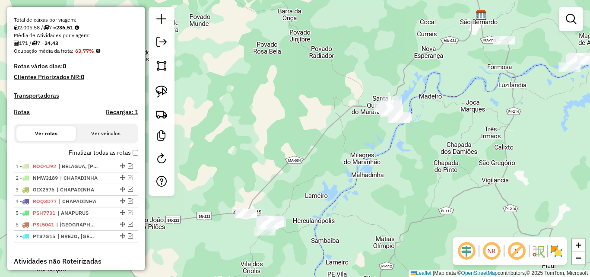
drag, startPoint x: 254, startPoint y: 177, endPoint x: 291, endPoint y: 88, distance: 96.1
click at [291, 88] on div "Janela de atendimento Grade de atendimento Capacidade Transportadoras Veículos …" at bounding box center [295, 138] width 590 height 277
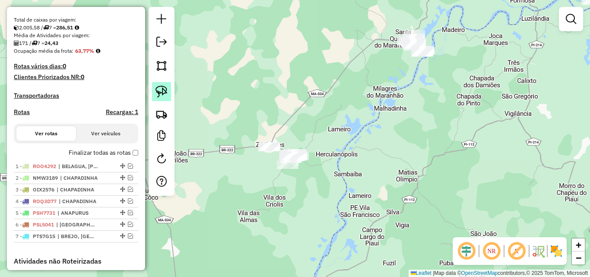
click at [168, 86] on link at bounding box center [161, 91] width 19 height 19
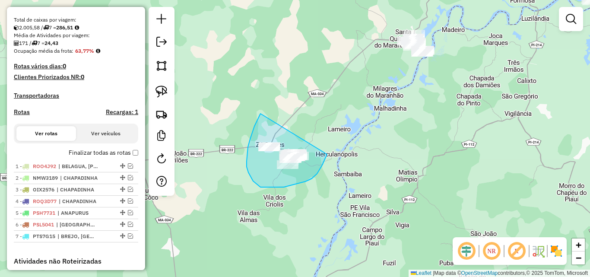
drag, startPoint x: 260, startPoint y: 114, endPoint x: 328, endPoint y: 152, distance: 77.5
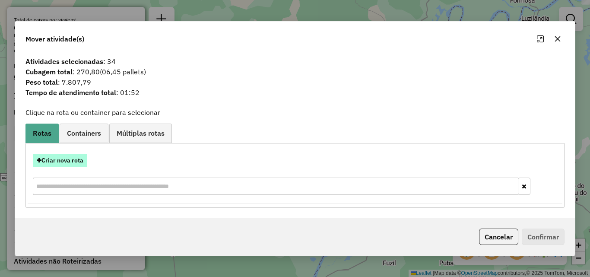
click at [66, 157] on button "Criar nova rota" at bounding box center [60, 160] width 54 height 13
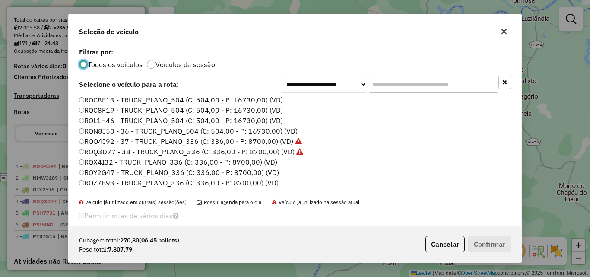
scroll to position [86, 0]
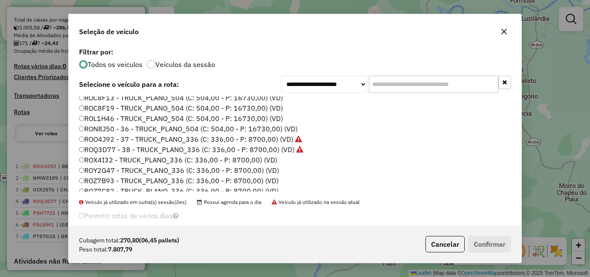
click at [252, 161] on label "ROX4I32 - TRUCK_PLANO_336 (C: 336,00 - P: 8700,00) (VD)" at bounding box center [178, 160] width 198 height 10
click at [487, 242] on button "Confirmar" at bounding box center [489, 244] width 43 height 16
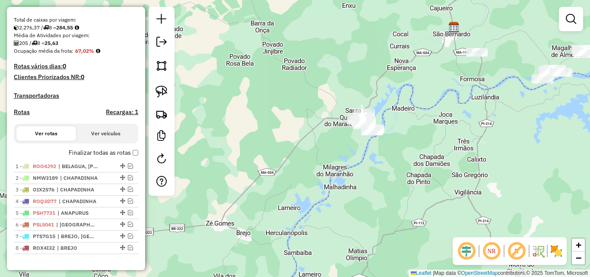
drag, startPoint x: 361, startPoint y: 95, endPoint x: 310, endPoint y: 174, distance: 93.2
click at [310, 174] on div "Janela de atendimento Grade de atendimento Capacidade Transportadoras Veículos …" at bounding box center [295, 138] width 590 height 277
click at [169, 90] on link at bounding box center [161, 91] width 19 height 19
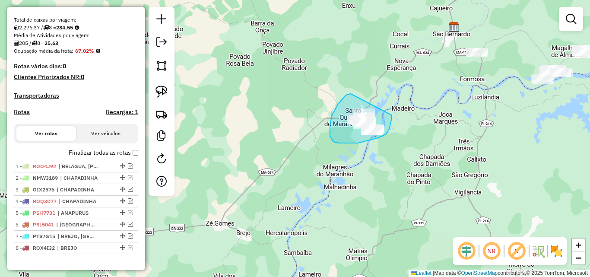
drag, startPoint x: 351, startPoint y: 94, endPoint x: 391, endPoint y: 114, distance: 45.6
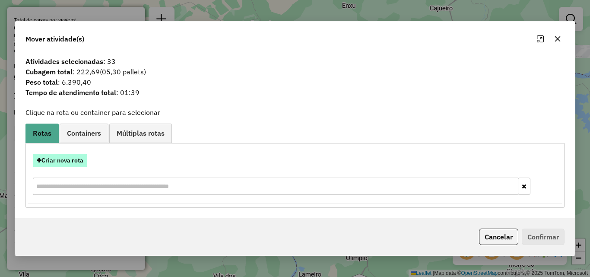
click at [68, 155] on button "Criar nova rota" at bounding box center [60, 160] width 54 height 13
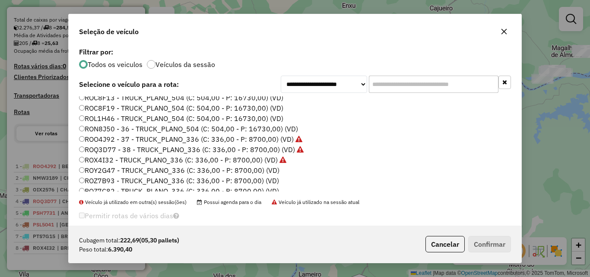
click at [259, 166] on label "ROY2G47 - TRUCK_PLANO_336 (C: 336,00 - P: 8700,00) (VD)" at bounding box center [179, 170] width 200 height 10
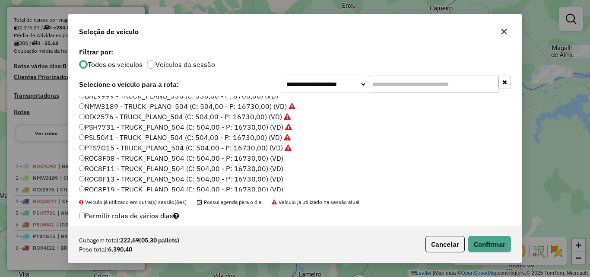
scroll to position [0, 0]
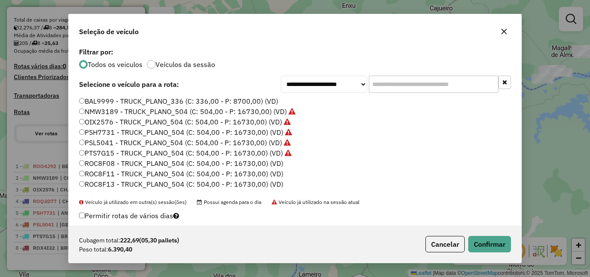
click at [259, 161] on label "ROC8F08 - TRUCK_PLANO_504 (C: 504,00 - P: 16730,00) (VD)" at bounding box center [181, 163] width 204 height 10
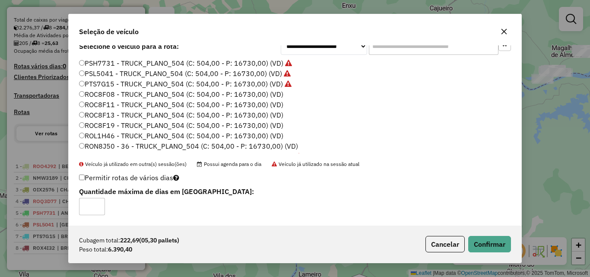
scroll to position [86, 0]
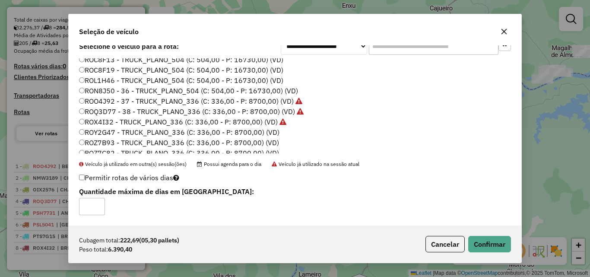
click at [270, 130] on label "ROY2G47 - TRUCK_PLANO_336 (C: 336,00 - P: 8700,00) (VD)" at bounding box center [179, 132] width 200 height 10
click at [487, 237] on button "Confirmar" at bounding box center [489, 244] width 43 height 16
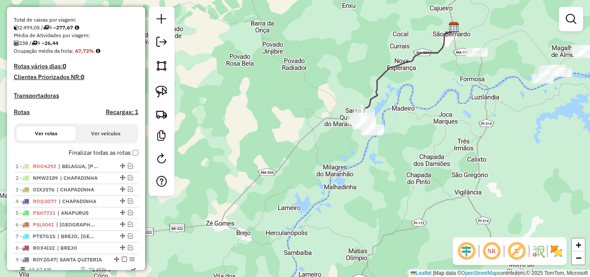
scroll to position [0, 0]
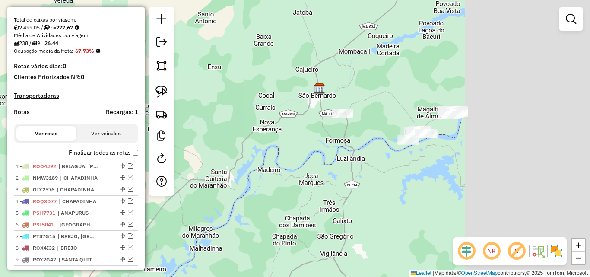
drag, startPoint x: 384, startPoint y: 119, endPoint x: 237, endPoint y: 185, distance: 160.8
click at [237, 185] on div "Janela de atendimento Grade de atendimento Capacidade Transportadoras Veículos …" at bounding box center [295, 138] width 590 height 277
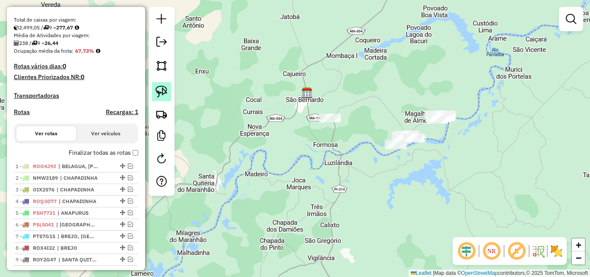
click at [162, 85] on img at bounding box center [161, 91] width 12 height 12
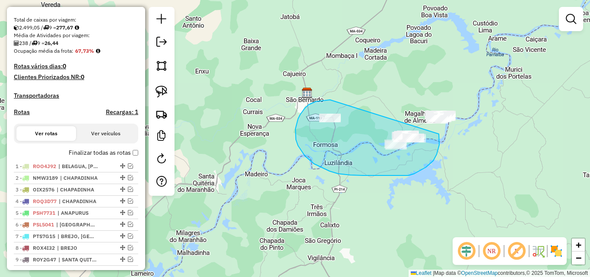
drag, startPoint x: 316, startPoint y: 101, endPoint x: 439, endPoint y: 134, distance: 127.2
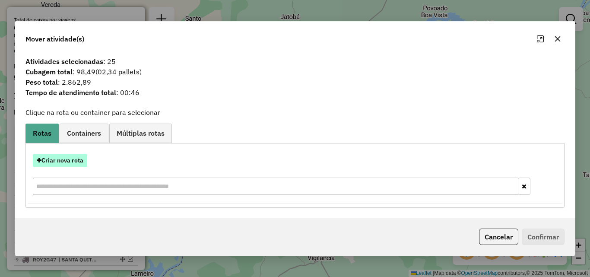
click at [80, 156] on button "Criar nova rota" at bounding box center [60, 160] width 54 height 13
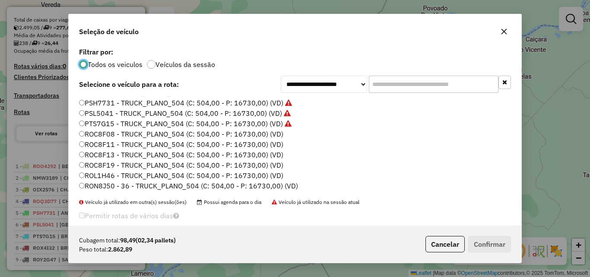
scroll to position [86, 0]
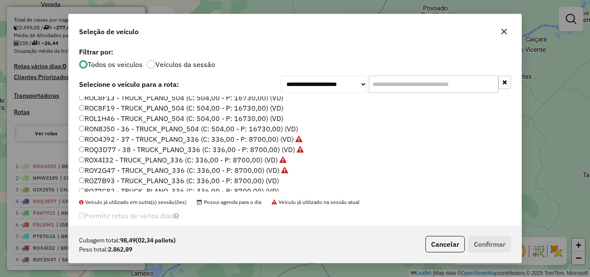
click at [261, 181] on label "ROZ7B93 - TRUCK_PLANO_336 (C: 336,00 - P: 8700,00) (VD)" at bounding box center [179, 180] width 200 height 10
click at [484, 236] on button "Confirmar" at bounding box center [489, 244] width 43 height 16
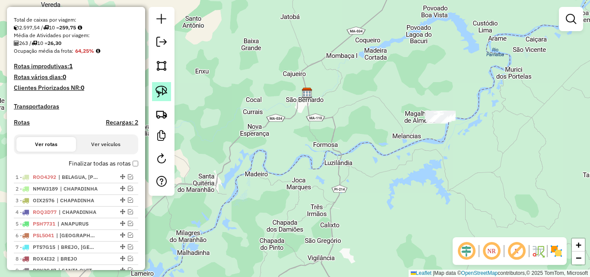
click at [170, 90] on link at bounding box center [161, 91] width 19 height 19
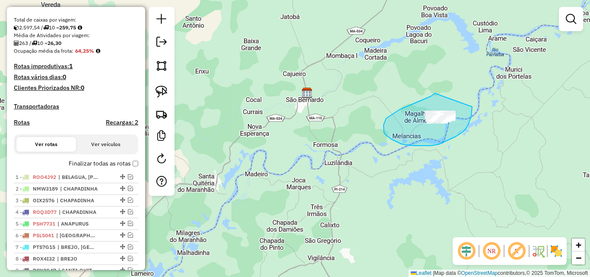
drag, startPoint x: 435, startPoint y: 93, endPoint x: 472, endPoint y: 107, distance: 39.5
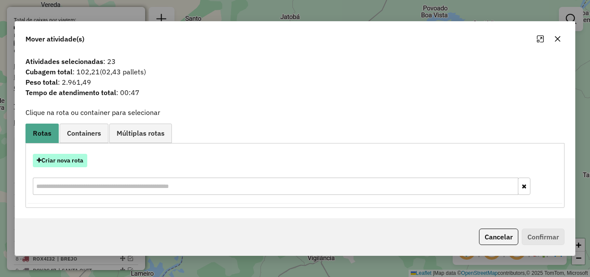
click at [74, 161] on button "Criar nova rota" at bounding box center [60, 160] width 54 height 13
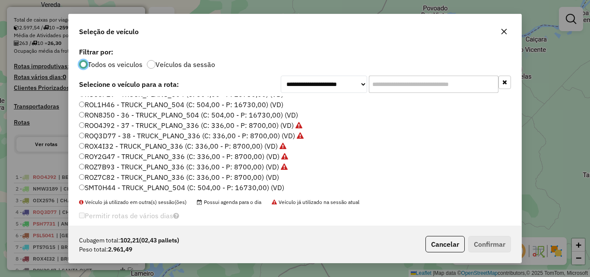
scroll to position [112, 0]
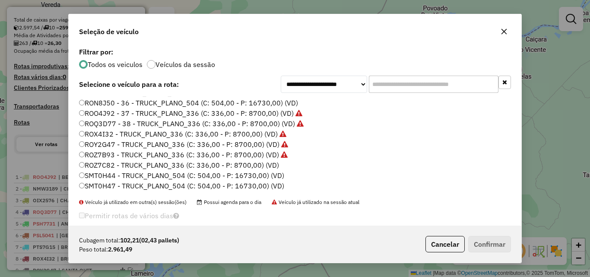
click at [272, 166] on label "ROZ7C82 - TRUCK_PLANO_336 (C: 336,00 - P: 8700,00) (VD)" at bounding box center [179, 165] width 200 height 10
click at [484, 237] on button "Confirmar" at bounding box center [489, 244] width 43 height 16
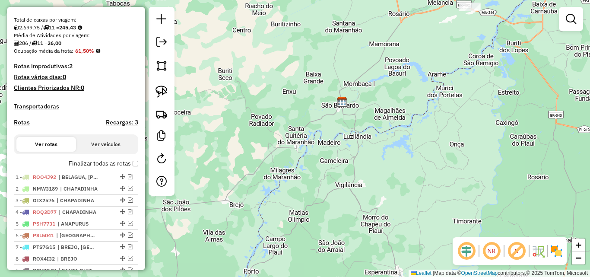
drag, startPoint x: 390, startPoint y: 97, endPoint x: 303, endPoint y: 236, distance: 164.1
click at [303, 236] on div "Janela de atendimento Grade de atendimento Capacidade Transportadoras Veículos …" at bounding box center [295, 138] width 590 height 277
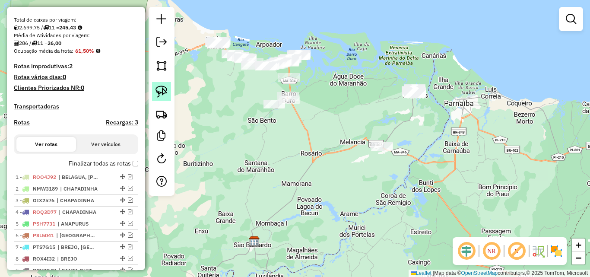
click at [161, 89] on img at bounding box center [161, 91] width 12 height 12
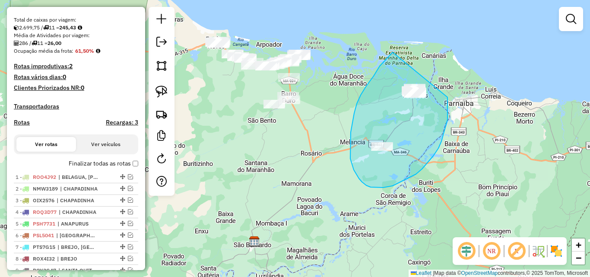
drag, startPoint x: 392, startPoint y: 52, endPoint x: 447, endPoint y: 97, distance: 70.9
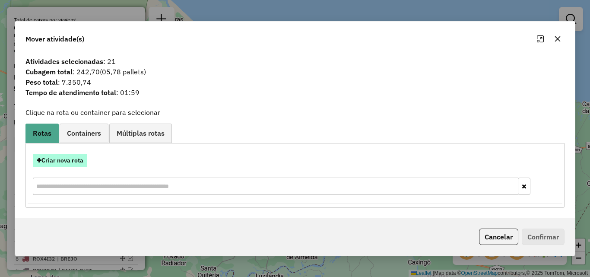
click at [77, 161] on button "Criar nova rota" at bounding box center [60, 160] width 54 height 13
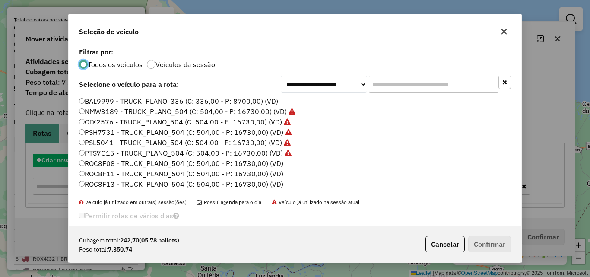
scroll to position [5, 3]
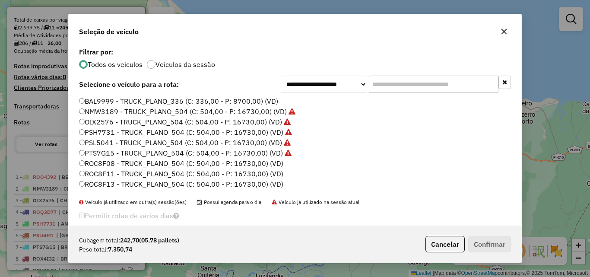
click at [279, 165] on label "ROC8F08 - TRUCK_PLANO_504 (C: 504,00 - P: 16730,00) (VD)" at bounding box center [181, 163] width 204 height 10
click at [508, 243] on button "Confirmar" at bounding box center [489, 244] width 43 height 16
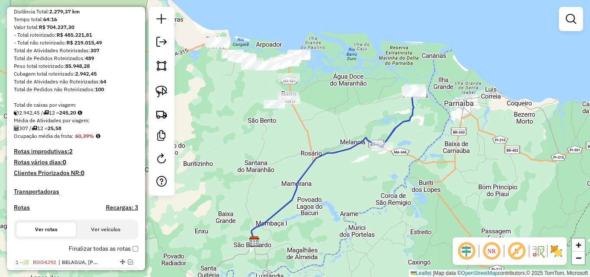
scroll to position [173, 0]
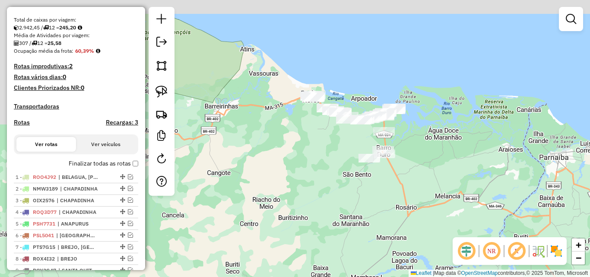
drag, startPoint x: 226, startPoint y: 134, endPoint x: 335, endPoint y: 190, distance: 122.2
click at [335, 190] on div "Janela de atendimento Grade de atendimento Capacidade Transportadoras Veículos …" at bounding box center [295, 138] width 590 height 277
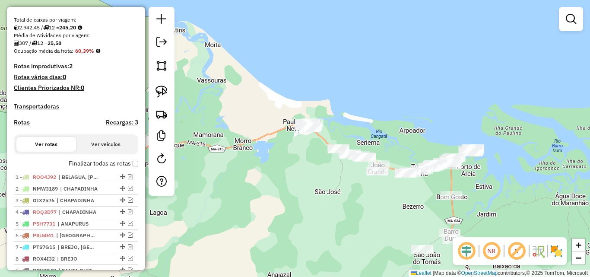
drag, startPoint x: 336, startPoint y: 156, endPoint x: 336, endPoint y: 204, distance: 47.5
click at [336, 204] on div "Janela de atendimento Grade de atendimento Capacidade Transportadoras Veículos …" at bounding box center [295, 138] width 590 height 277
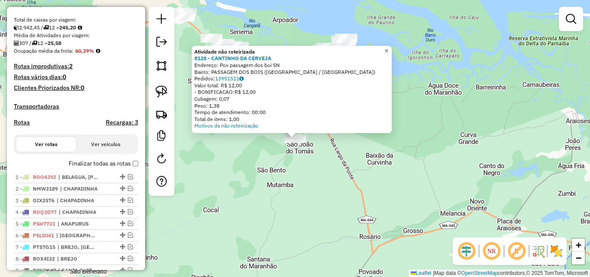
click at [388, 47] on span "×" at bounding box center [386, 50] width 4 height 7
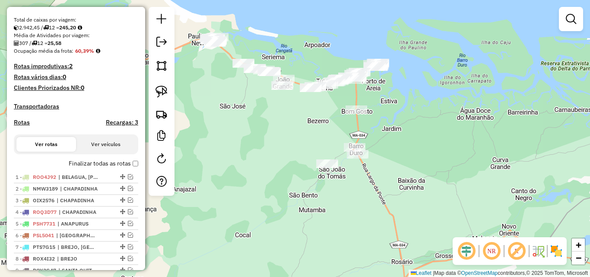
drag, startPoint x: 366, startPoint y: 141, endPoint x: 390, endPoint y: 165, distance: 34.5
click at [390, 165] on div "Janela de atendimento Grade de atendimento Capacidade Transportadoras Veículos …" at bounding box center [295, 138] width 590 height 277
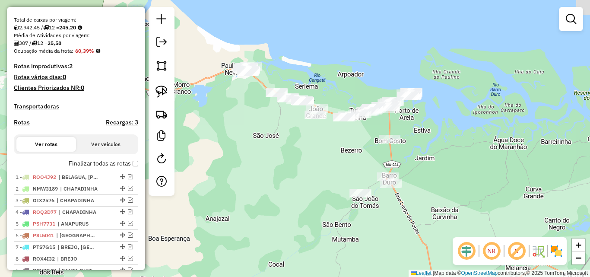
drag, startPoint x: 300, startPoint y: 128, endPoint x: 356, endPoint y: 176, distance: 74.1
click at [356, 176] on div "Janela de atendimento Grade de atendimento Capacidade Transportadoras Veículos …" at bounding box center [295, 138] width 590 height 277
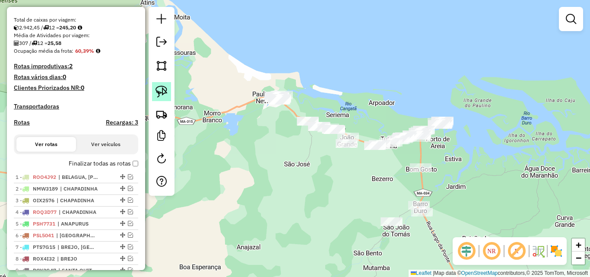
click at [166, 93] on img at bounding box center [161, 91] width 12 height 12
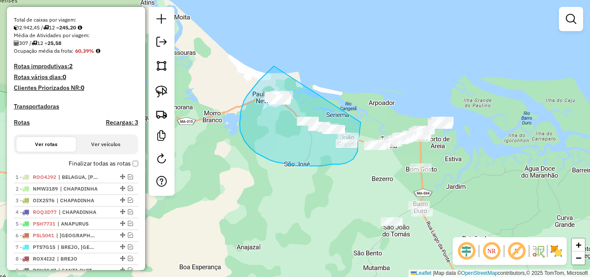
drag, startPoint x: 274, startPoint y: 66, endPoint x: 361, endPoint y: 117, distance: 100.4
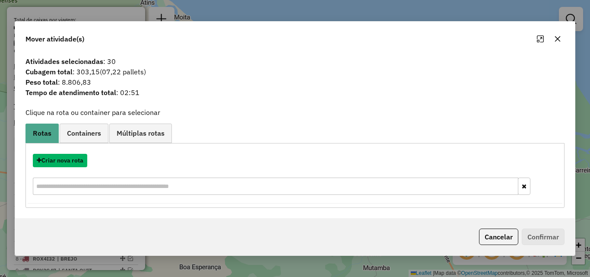
click at [77, 157] on button "Criar nova rota" at bounding box center [60, 160] width 54 height 13
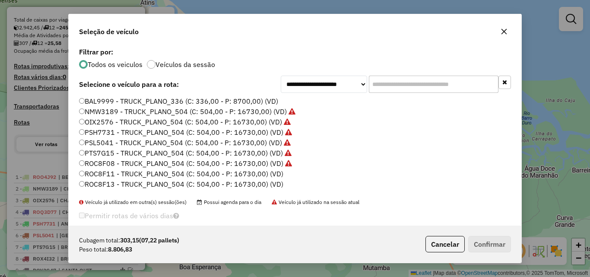
scroll to position [5, 3]
click at [253, 173] on label "ROC8F11 - TRUCK_PLANO_504 (C: 504,00 - P: 16730,00) (VD)" at bounding box center [181, 173] width 204 height 10
click at [482, 239] on button "Confirmar" at bounding box center [489, 244] width 43 height 16
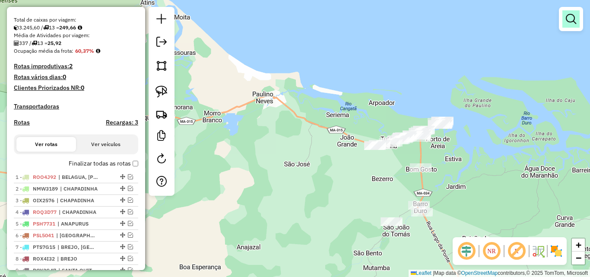
click at [566, 22] on em at bounding box center [571, 19] width 10 height 10
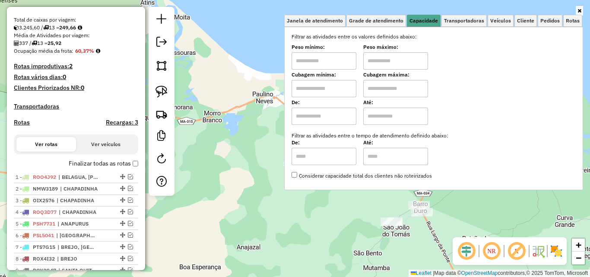
click at [323, 112] on input "text" at bounding box center [323, 116] width 65 height 17
click at [521, 21] on span "Cliente" at bounding box center [525, 20] width 17 height 5
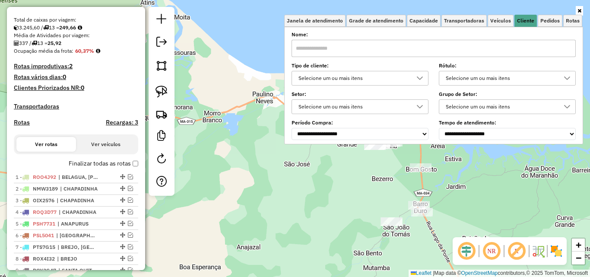
click at [351, 76] on div "Selecione um ou mais itens" at bounding box center [353, 78] width 116 height 14
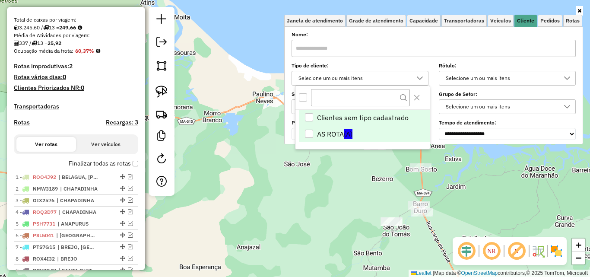
click at [320, 132] on li "AS ROTA (A)" at bounding box center [364, 134] width 131 height 16
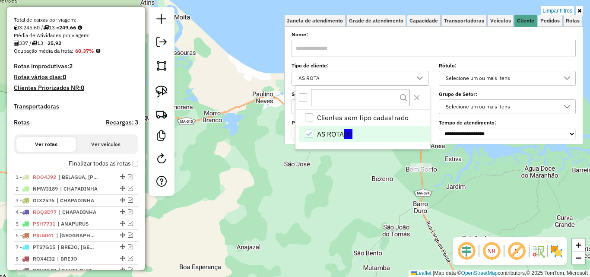
click at [329, 171] on div "Limpar filtros Janela de atendimento Grade de atendimento Capacidade Transporta…" at bounding box center [295, 138] width 590 height 277
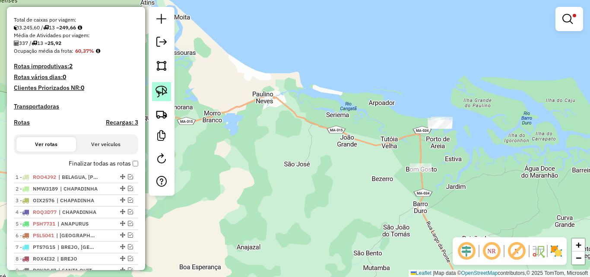
click at [167, 89] on img at bounding box center [161, 91] width 12 height 12
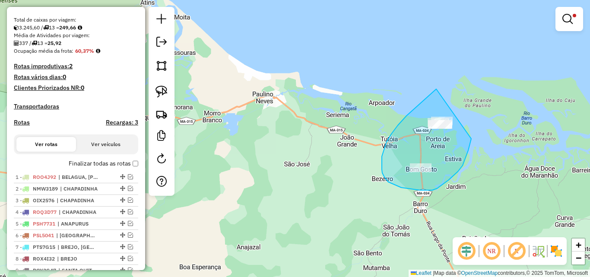
drag, startPoint x: 436, startPoint y: 89, endPoint x: 471, endPoint y: 139, distance: 60.7
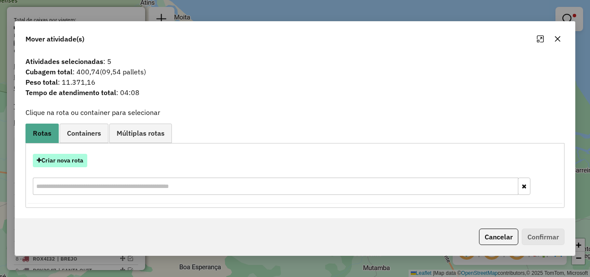
click at [72, 155] on button "Criar nova rota" at bounding box center [60, 160] width 54 height 13
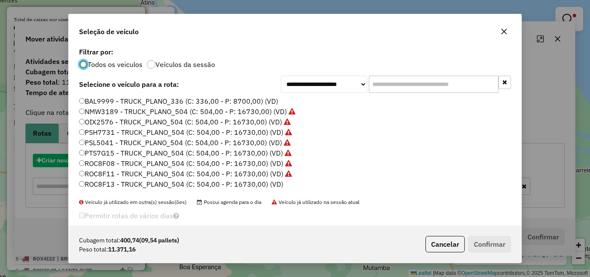
scroll to position [5, 3]
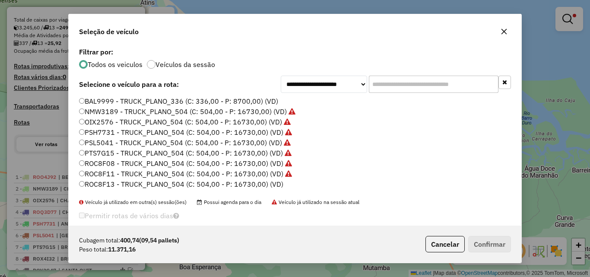
click at [267, 182] on label "ROC8F13 - TRUCK_PLANO_504 (C: 504,00 - P: 16730,00) (VD)" at bounding box center [181, 184] width 204 height 10
click at [488, 240] on button "Confirmar" at bounding box center [489, 244] width 43 height 16
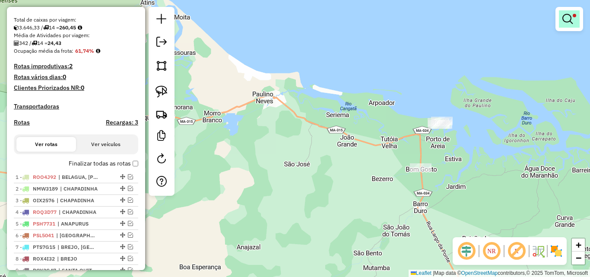
click at [568, 19] on em at bounding box center [567, 19] width 10 height 10
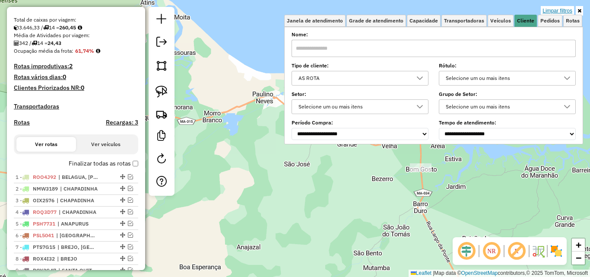
click at [561, 12] on link "Limpar filtros" at bounding box center [557, 10] width 33 height 9
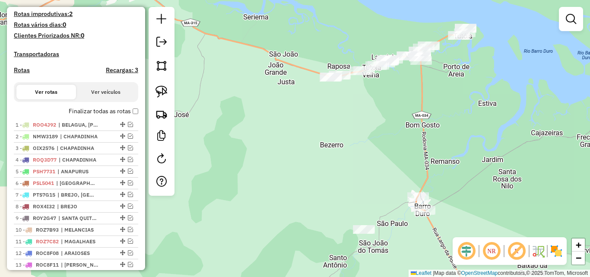
scroll to position [345, 0]
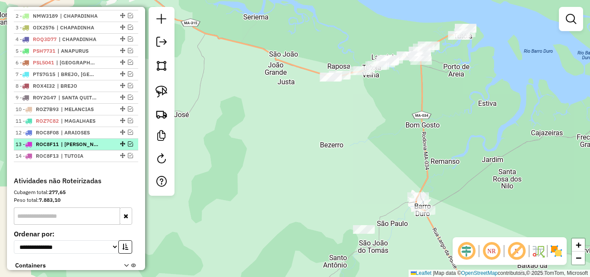
click at [130, 146] on em at bounding box center [130, 143] width 5 height 5
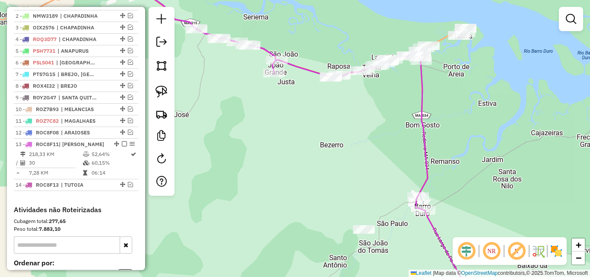
click at [172, 95] on div at bounding box center [162, 101] width 26 height 189
click at [166, 92] on img at bounding box center [161, 91] width 12 height 12
drag, startPoint x: 452, startPoint y: 198, endPoint x: 430, endPoint y: 218, distance: 29.3
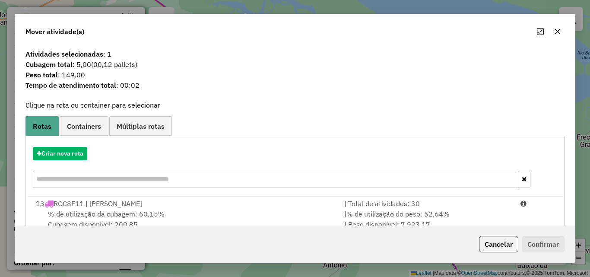
scroll to position [21, 0]
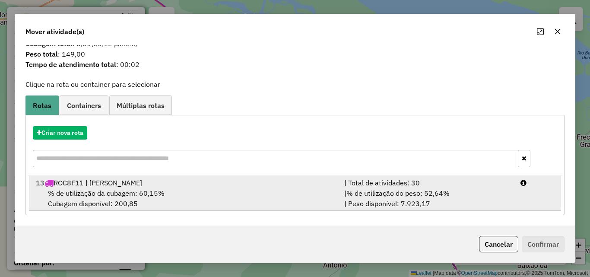
click at [247, 193] on div "% de utilização da cubagem: 60,15% Cubagem disponível: 200,85" at bounding box center [185, 198] width 308 height 21
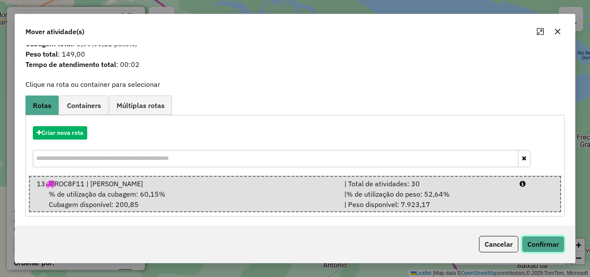
click at [544, 242] on button "Confirmar" at bounding box center [543, 244] width 43 height 16
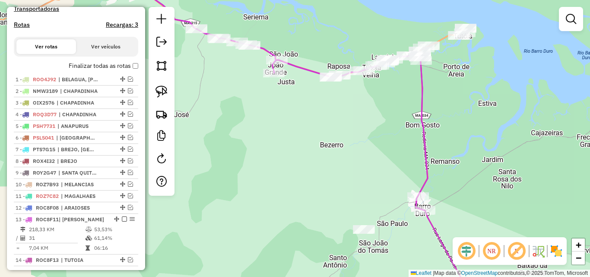
scroll to position [216, 0]
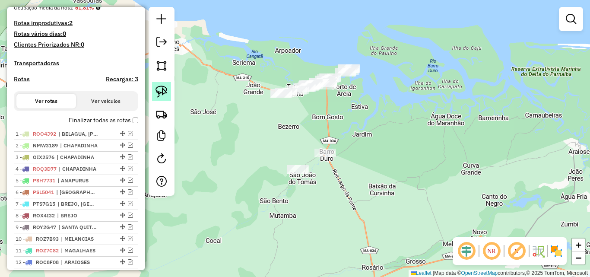
click at [165, 89] on img at bounding box center [161, 91] width 12 height 12
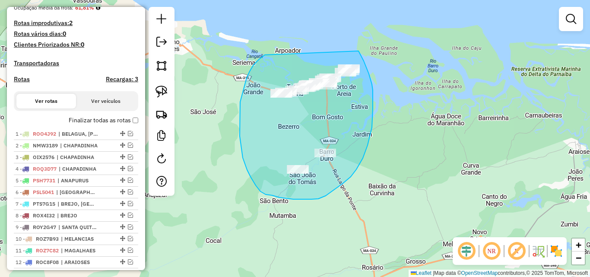
drag, startPoint x: 247, startPoint y: 78, endPoint x: 358, endPoint y: 51, distance: 115.0
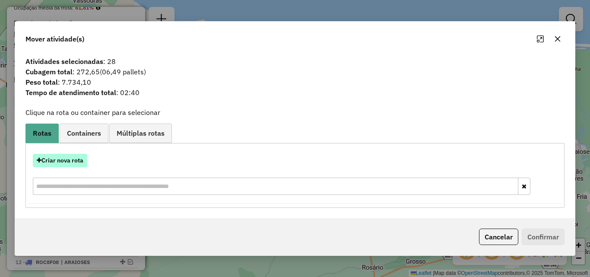
click at [76, 161] on button "Criar nova rota" at bounding box center [60, 160] width 54 height 13
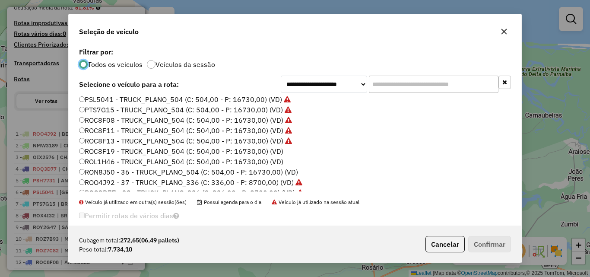
scroll to position [86, 0]
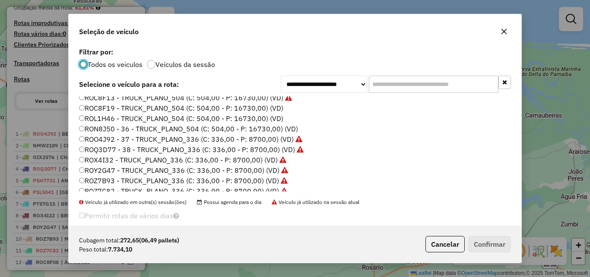
click at [276, 106] on label "ROC8F19 - TRUCK_PLANO_504 (C: 504,00 - P: 16730,00) (VD)" at bounding box center [181, 108] width 204 height 10
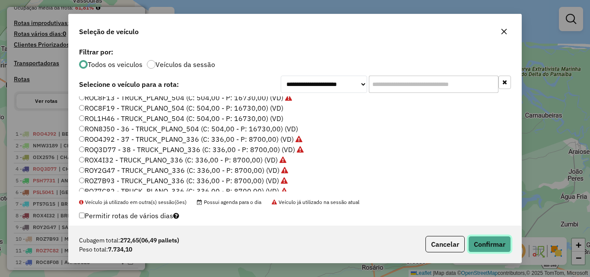
click at [483, 240] on button "Confirmar" at bounding box center [489, 244] width 43 height 16
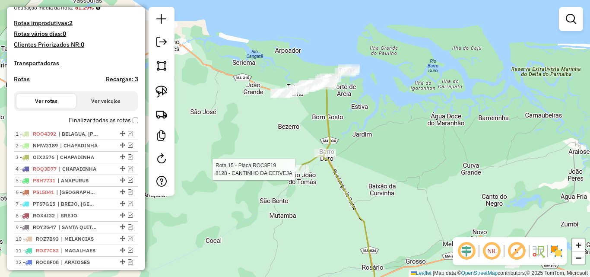
scroll to position [328, 0]
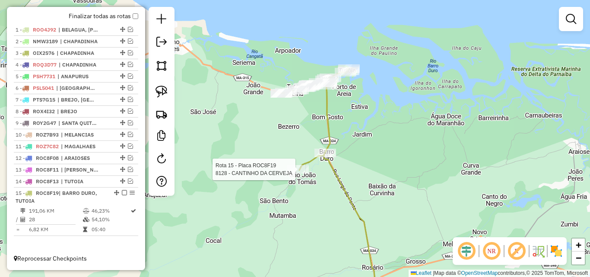
select select "**********"
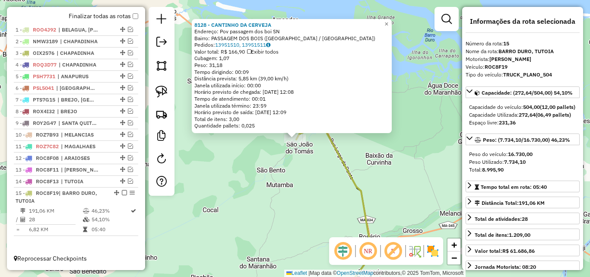
click at [310, 170] on div "8128 - CANTINHO DA CERVEJA Endereço: Pov passagem dos boi SN Bairro: PASSAGEM D…" at bounding box center [295, 138] width 590 height 277
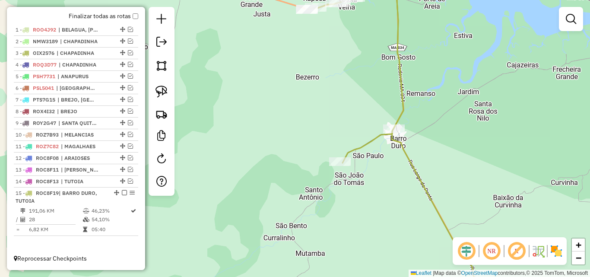
drag, startPoint x: 286, startPoint y: 105, endPoint x: 330, endPoint y: 127, distance: 48.7
click at [330, 127] on div "Janela de atendimento Grade de atendimento Capacidade Transportadoras Veículos …" at bounding box center [295, 138] width 590 height 277
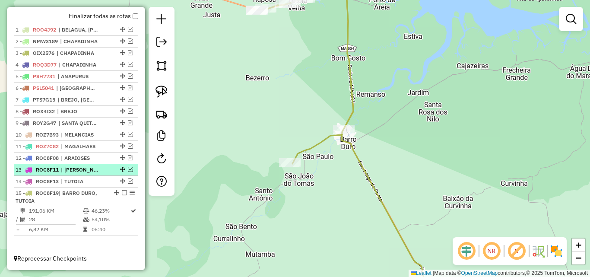
click at [128, 168] on em at bounding box center [130, 169] width 5 height 5
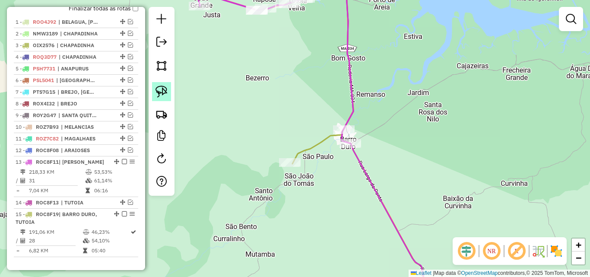
click at [166, 93] on img at bounding box center [161, 91] width 12 height 12
drag, startPoint x: 278, startPoint y: 147, endPoint x: 308, endPoint y: 157, distance: 31.5
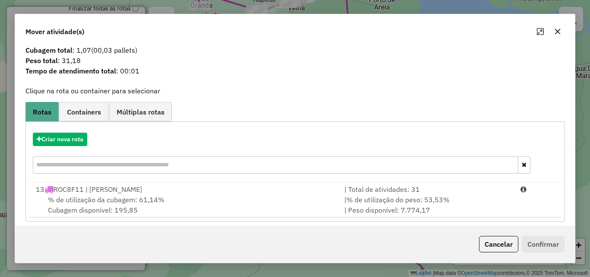
scroll to position [21, 0]
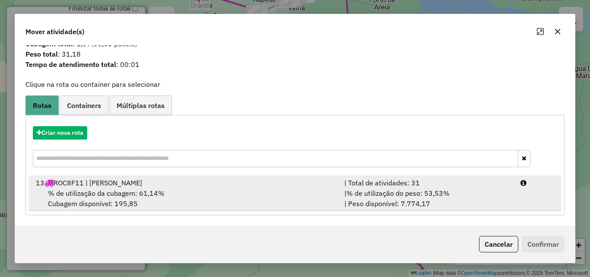
click at [256, 190] on div "% de utilização da cubagem: 61,14% Cubagem disponível: 195,85" at bounding box center [185, 198] width 308 height 21
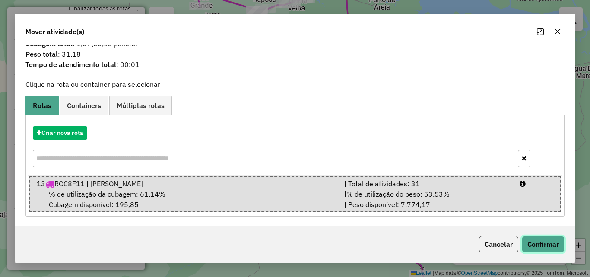
click at [538, 239] on button "Confirmar" at bounding box center [543, 244] width 43 height 16
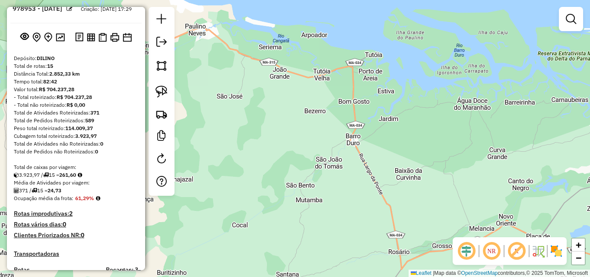
scroll to position [0, 0]
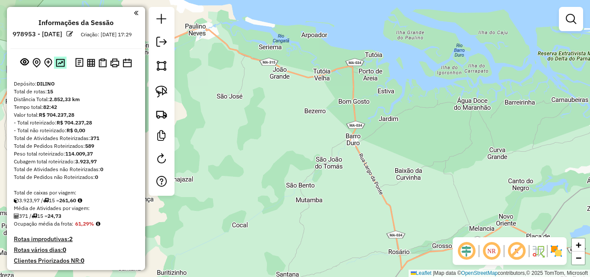
click at [57, 67] on img at bounding box center [60, 63] width 9 height 8
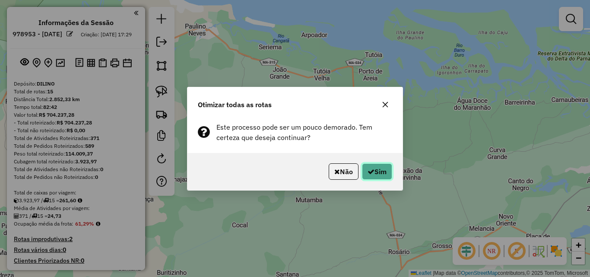
click at [380, 170] on button "Sim" at bounding box center [377, 171] width 30 height 16
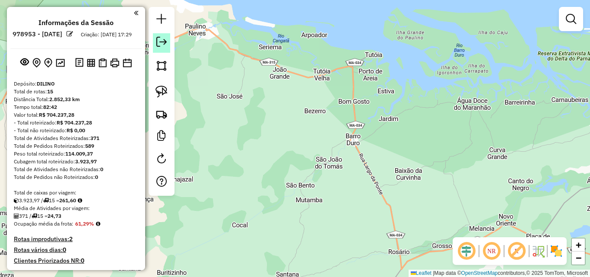
click at [161, 41] on em at bounding box center [161, 42] width 10 height 10
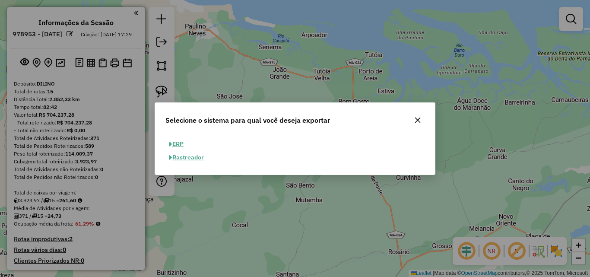
click at [178, 143] on button "ERP" at bounding box center [176, 143] width 22 height 13
select select "**"
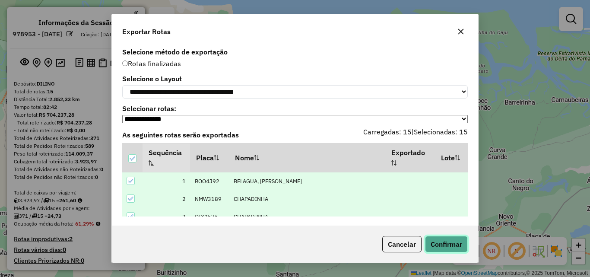
click at [449, 243] on button "Confirmar" at bounding box center [446, 244] width 43 height 16
